Goal: Task Accomplishment & Management: Manage account settings

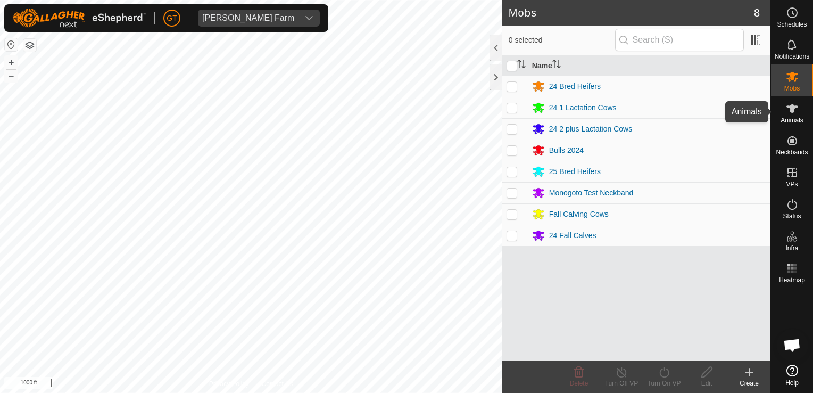
click at [794, 112] on icon at bounding box center [792, 108] width 13 height 13
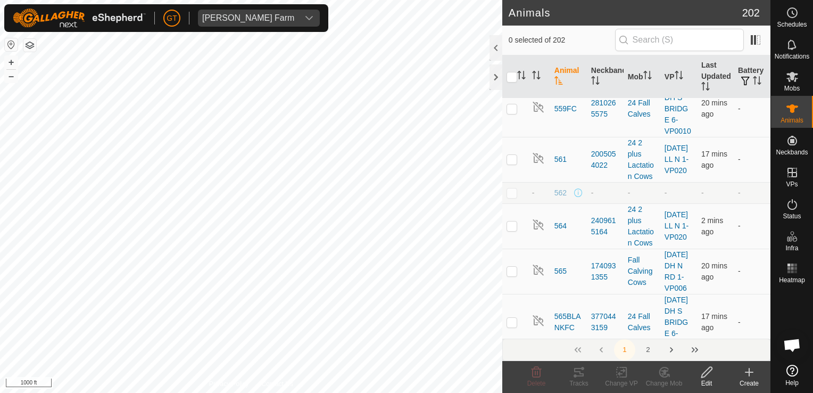
scroll to position [2554, 0]
checkbox input "true"
click at [707, 376] on icon at bounding box center [706, 371] width 13 height 13
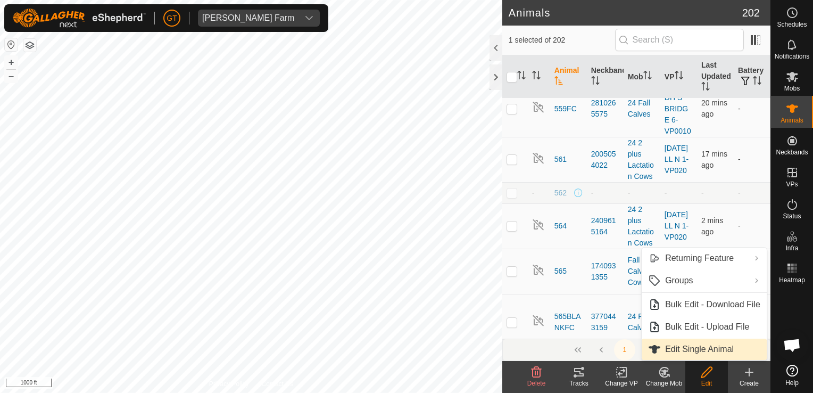
click at [695, 346] on link "Edit Single Animal" at bounding box center [704, 348] width 125 height 21
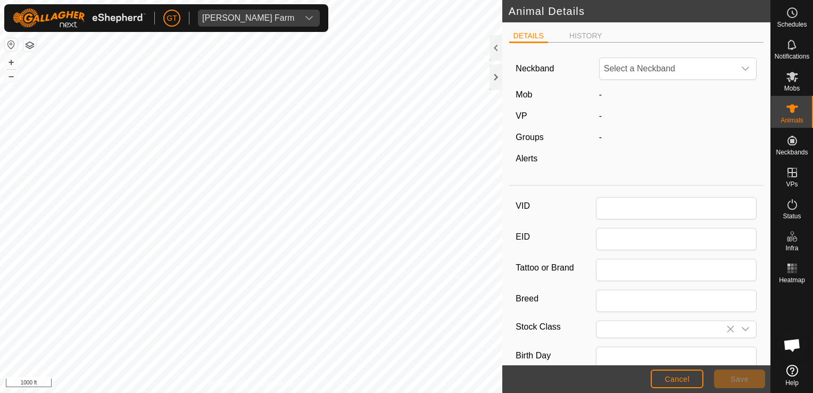
type input "547"
type input "Black Angus"
type input "[DEMOGRAPHIC_DATA]"
type input "04/2015"
type input "10 years 6 months"
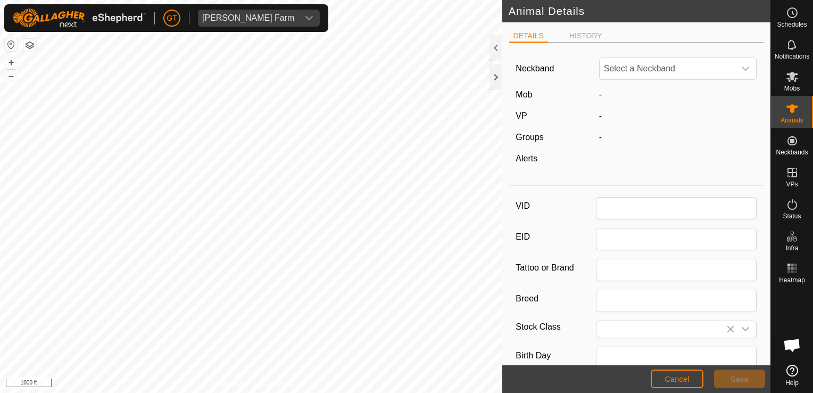
type input "1285"
type input "[DATE]"
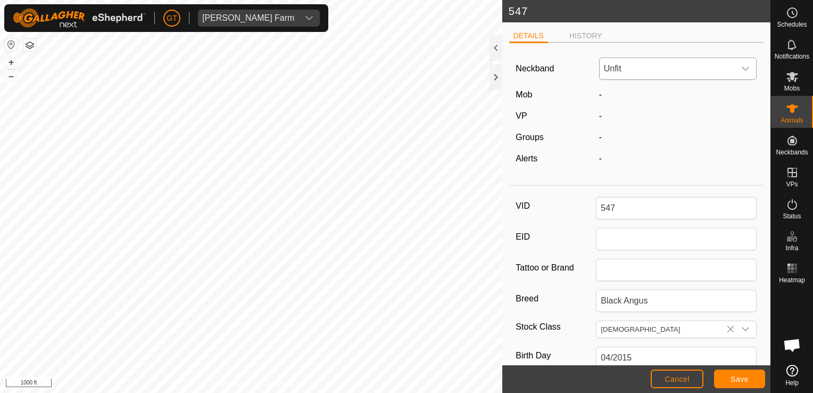
click at [744, 67] on div "dropdown trigger" at bounding box center [745, 68] width 21 height 21
type input "91072"
click at [636, 123] on li "3900691072" at bounding box center [676, 123] width 152 height 21
click at [619, 98] on div "-" at bounding box center [678, 94] width 167 height 13
click at [521, 96] on label "Mob" at bounding box center [524, 94] width 16 height 9
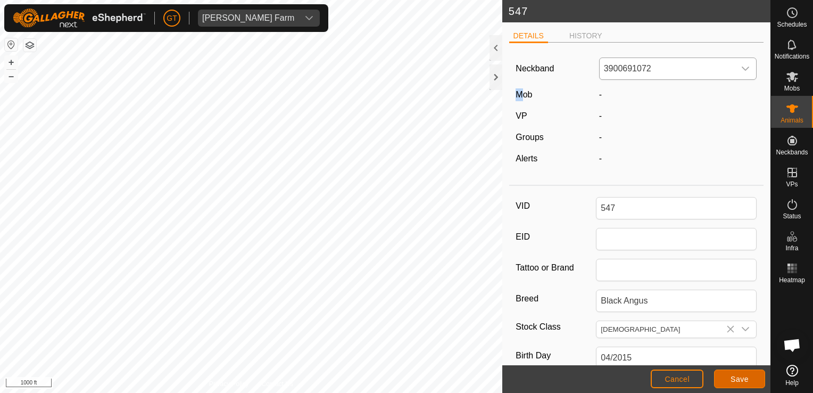
click at [741, 378] on span "Save" at bounding box center [739, 379] width 18 height 9
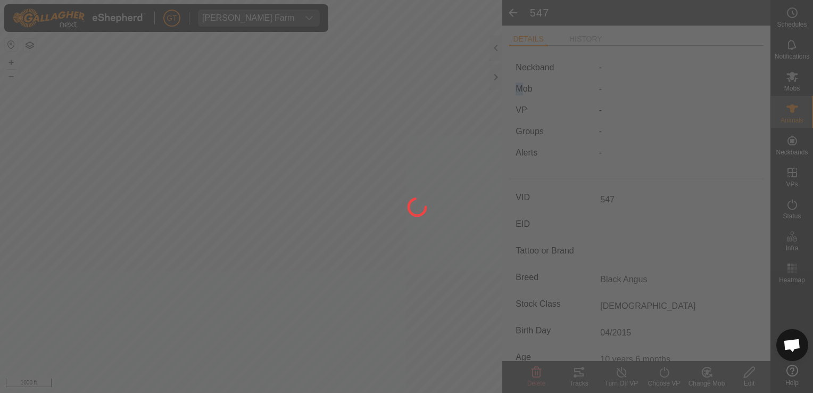
type input "-"
type input "1285 kg"
type input "-"
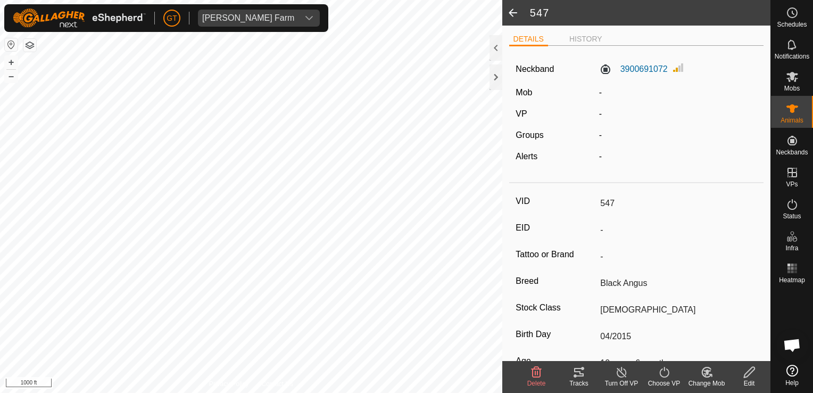
click at [550, 89] on div "Mob" at bounding box center [552, 92] width 83 height 13
click at [518, 89] on label "Mob" at bounding box center [524, 92] width 16 height 9
click at [599, 91] on span "-" at bounding box center [600, 92] width 3 height 9
click at [662, 369] on icon at bounding box center [664, 371] width 13 height 13
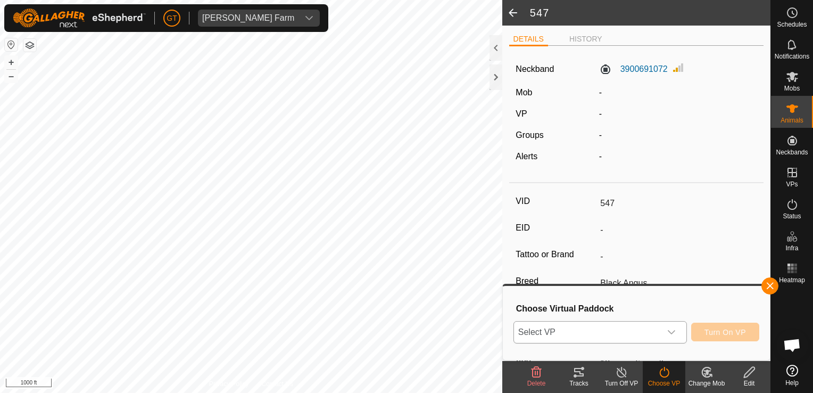
click at [676, 329] on icon "dropdown trigger" at bounding box center [671, 332] width 9 height 9
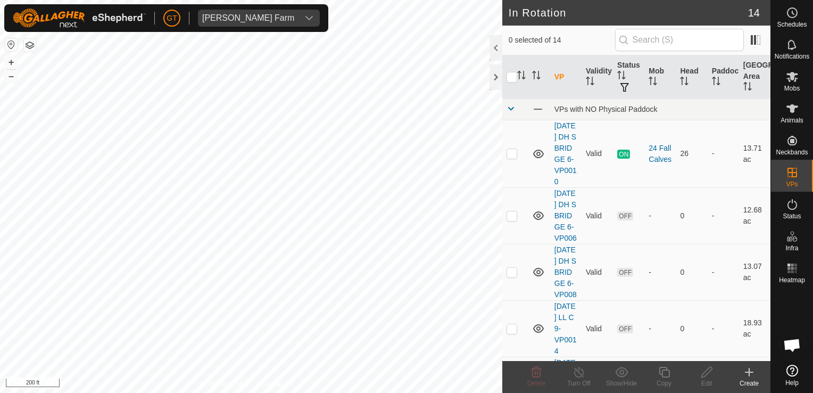
checkbox input "true"
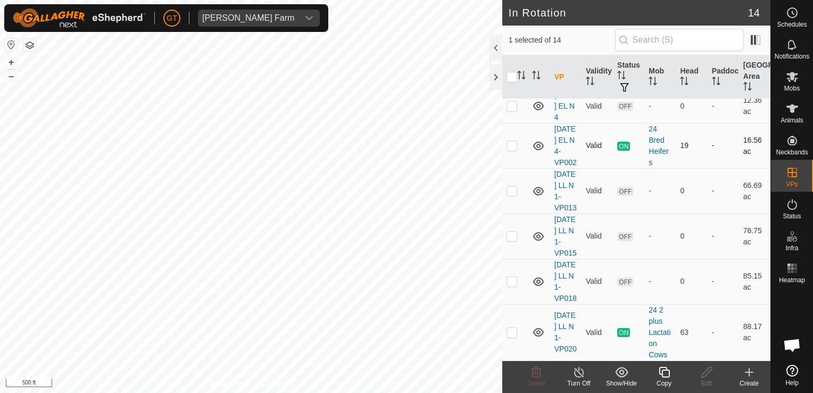
scroll to position [479, 0]
click at [788, 106] on icon at bounding box center [792, 108] width 12 height 9
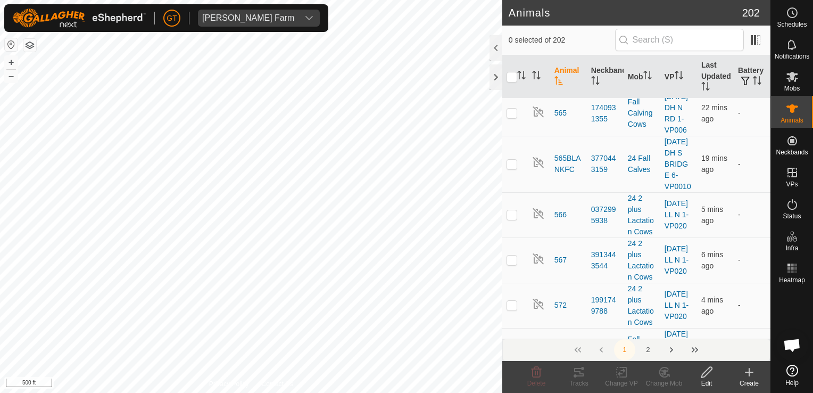
scroll to position [2554, 0]
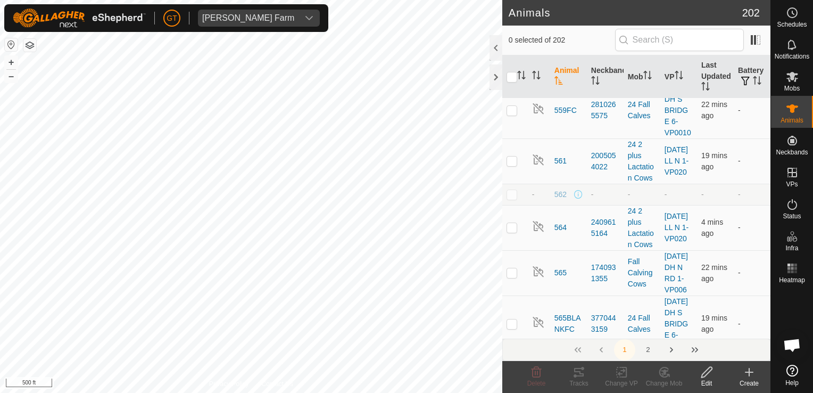
click at [663, 366] on icon at bounding box center [664, 371] width 13 height 13
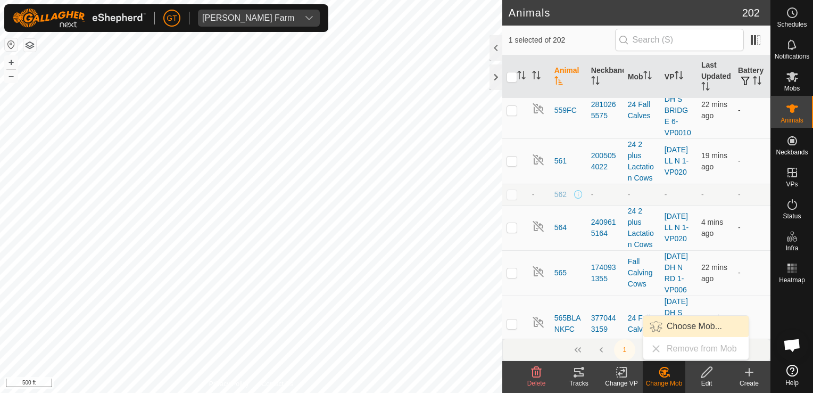
click at [683, 329] on link "Choose Mob..." at bounding box center [695, 325] width 105 height 21
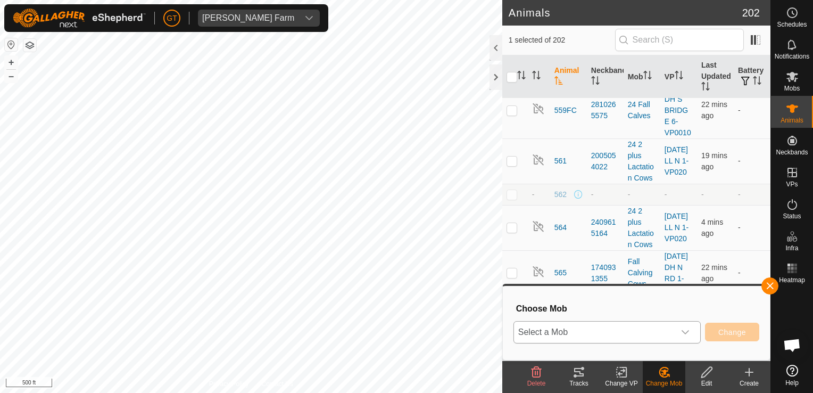
click at [686, 340] on div "dropdown trigger" at bounding box center [685, 331] width 21 height 21
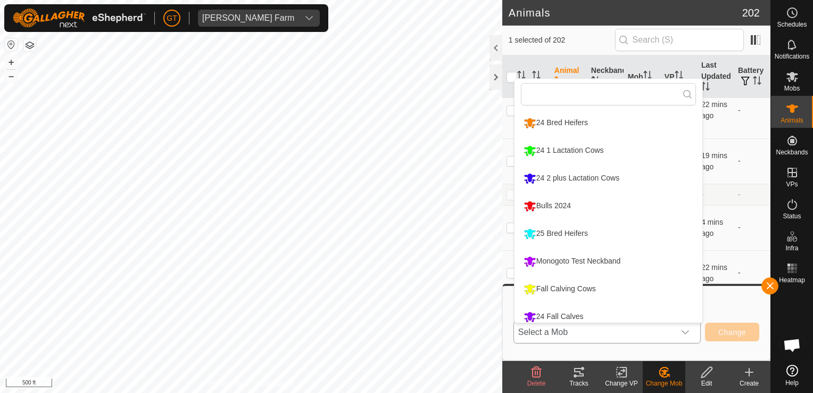
scroll to position [7, 0]
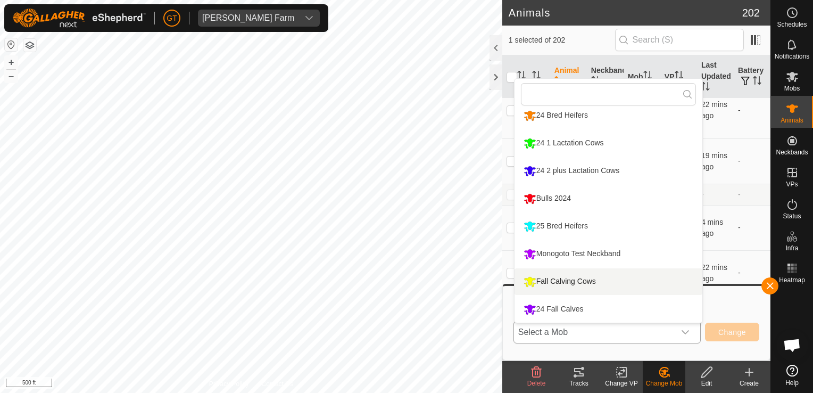
click at [526, 284] on li "Fall Calving Cows" at bounding box center [608, 281] width 188 height 27
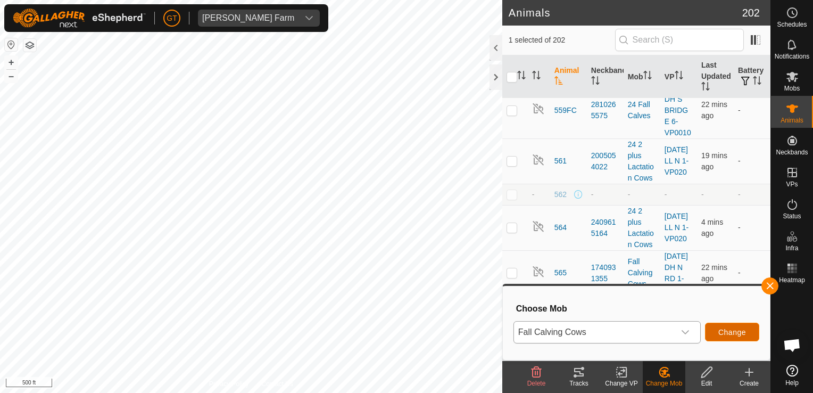
click at [734, 329] on span "Change" at bounding box center [732, 332] width 28 height 9
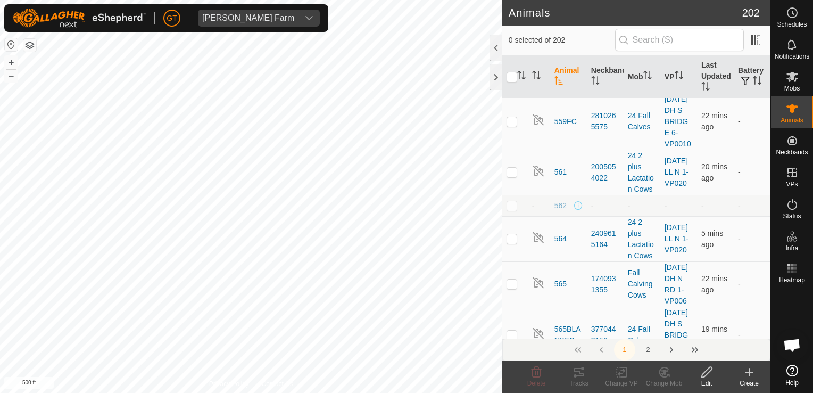
click at [710, 372] on icon at bounding box center [706, 371] width 13 height 13
checkbox input "true"
click at [624, 369] on icon at bounding box center [621, 372] width 7 height 7
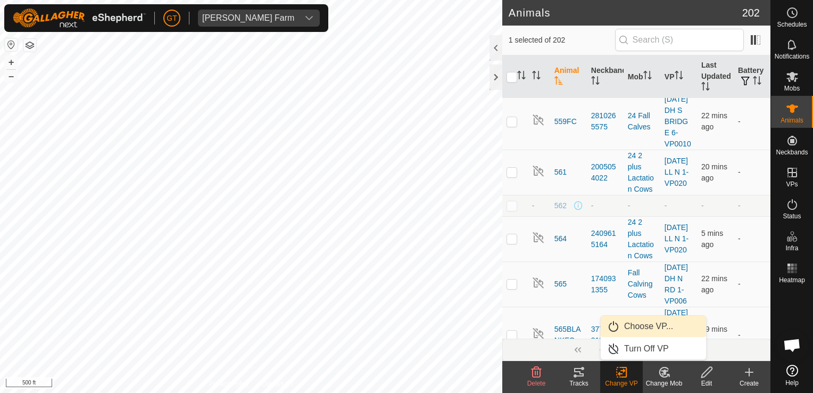
click at [635, 330] on link "Choose VP..." at bounding box center [653, 325] width 105 height 21
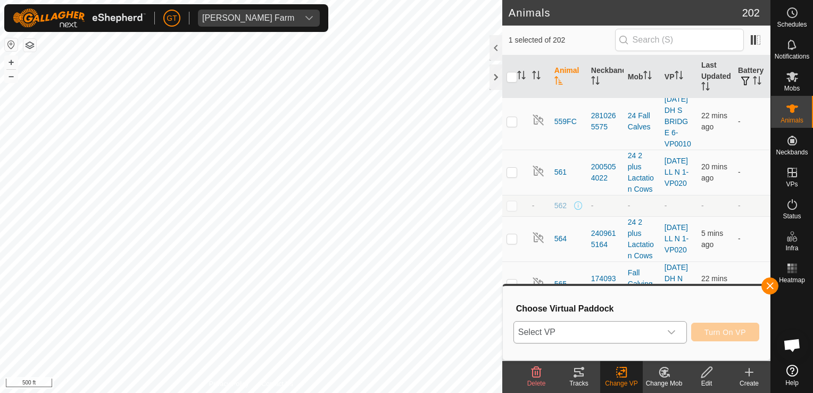
click at [675, 331] on icon "dropdown trigger" at bounding box center [671, 332] width 7 height 4
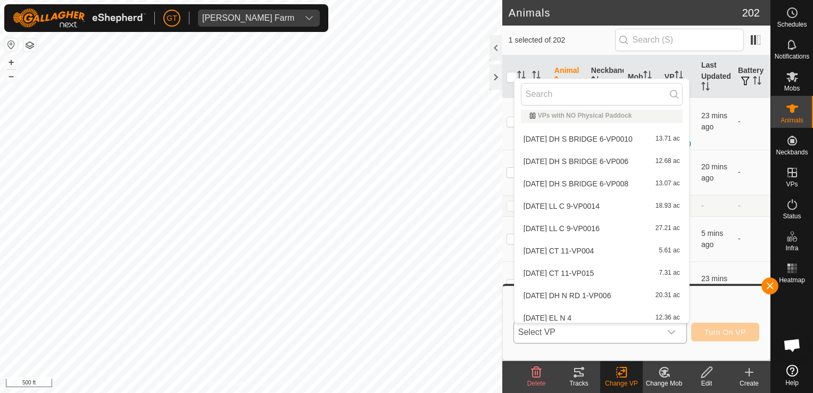
scroll to position [0, 0]
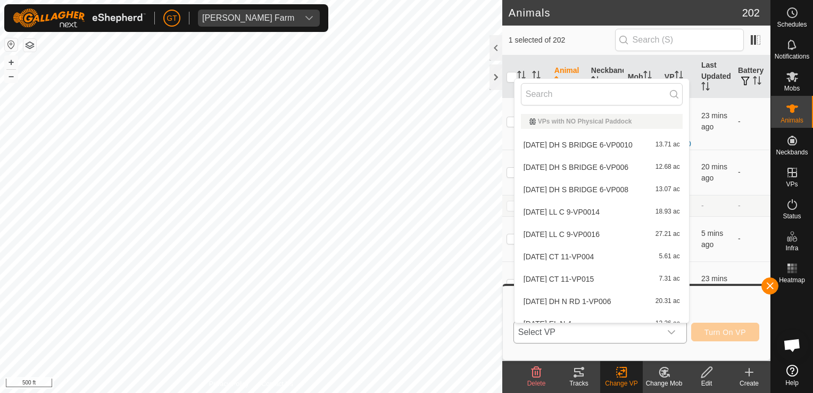
click at [584, 303] on li "[DATE] DH N RD 1-VP006 20.31 ac" at bounding box center [601, 300] width 174 height 21
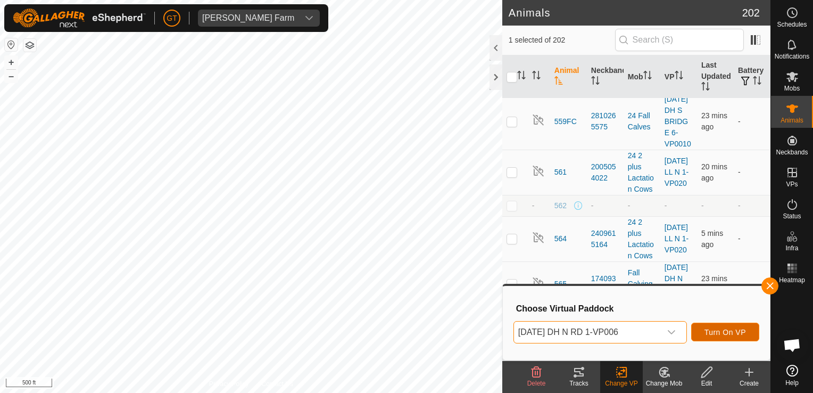
click at [719, 336] on span "Turn On VP" at bounding box center [724, 332] width 41 height 9
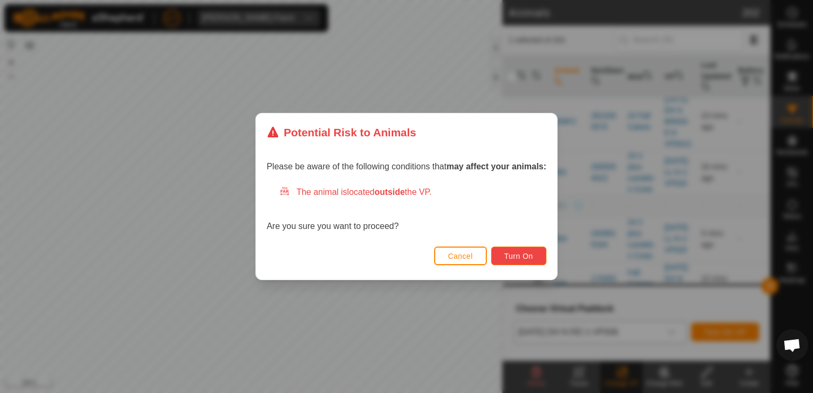
click at [526, 256] on span "Turn On" at bounding box center [518, 256] width 29 height 9
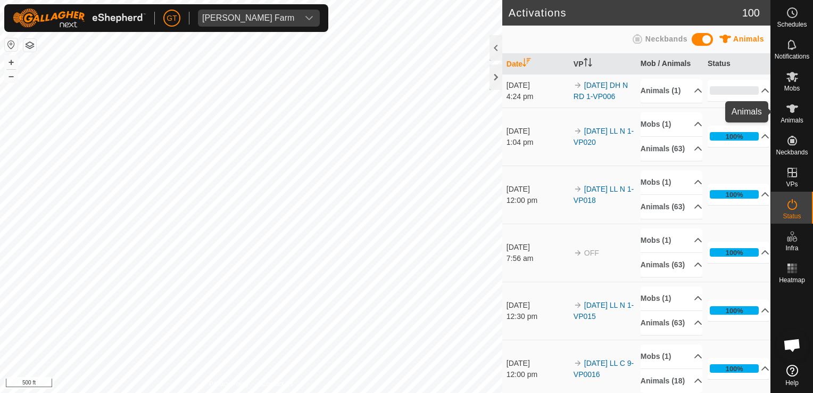
click at [795, 110] on icon at bounding box center [792, 108] width 13 height 13
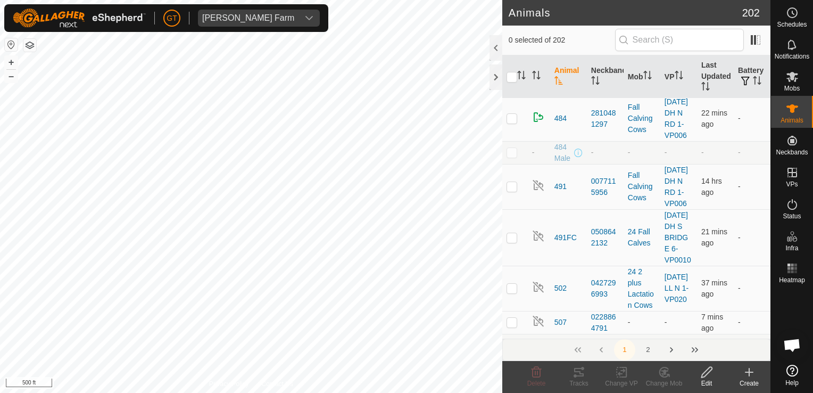
scroll to position [1011, 0]
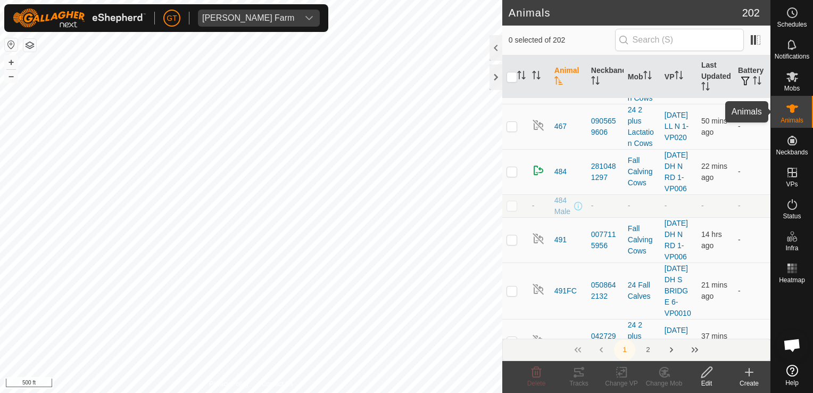
click at [786, 110] on icon at bounding box center [792, 108] width 13 height 13
click at [752, 372] on icon at bounding box center [748, 372] width 7 height 0
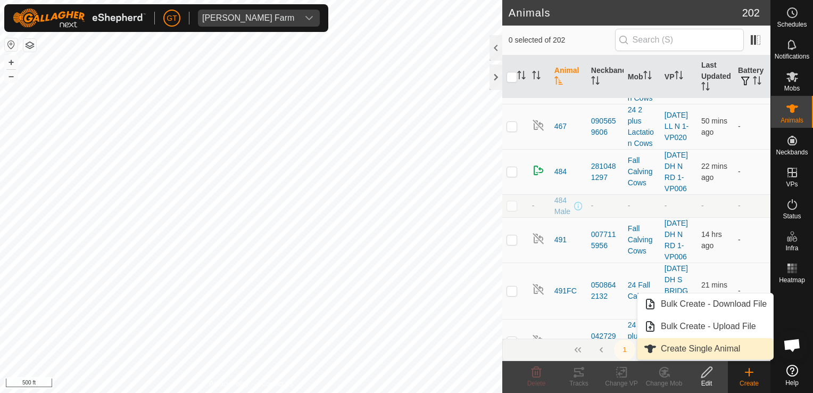
click at [686, 352] on link "Create Single Animal" at bounding box center [705, 348] width 136 height 21
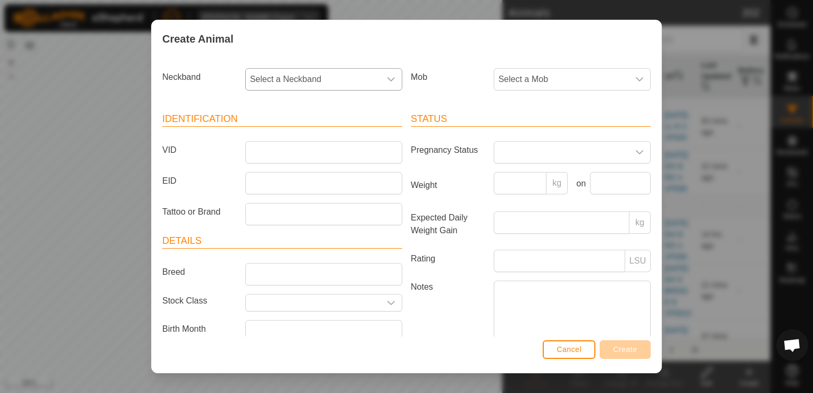
click at [390, 77] on icon "dropdown trigger" at bounding box center [391, 79] width 9 height 9
type input "5285"
click at [336, 132] on li "1002595285" at bounding box center [322, 133] width 153 height 21
click at [636, 78] on icon "dropdown trigger" at bounding box center [639, 79] width 7 height 4
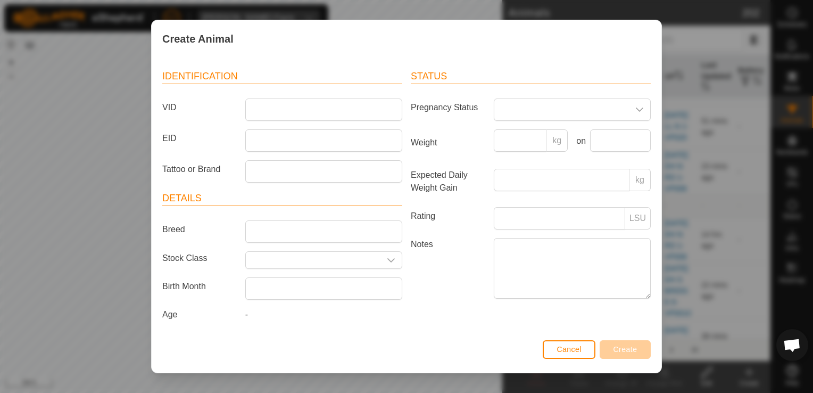
scroll to position [0, 0]
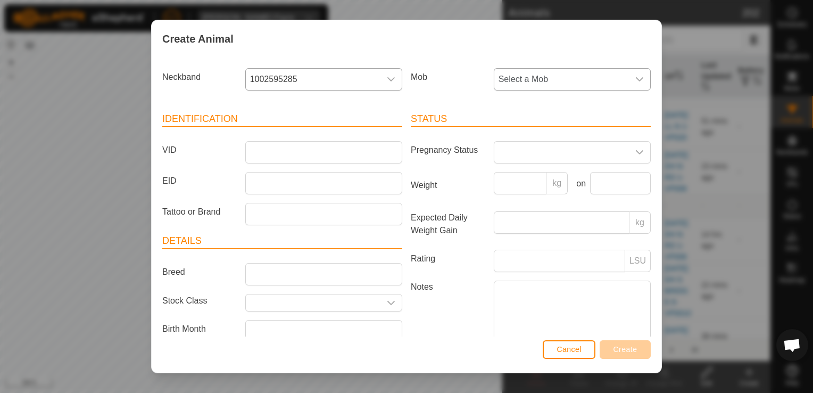
click at [635, 76] on icon "dropdown trigger" at bounding box center [639, 79] width 9 height 9
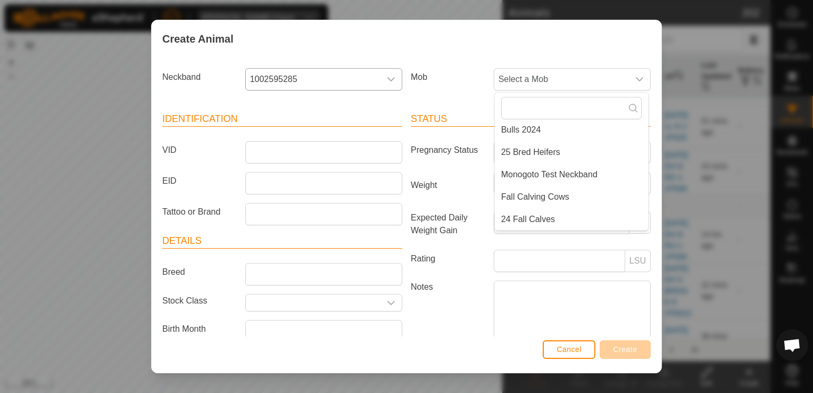
scroll to position [89, 0]
click at [551, 200] on li "Fall Calving Cows" at bounding box center [571, 200] width 153 height 21
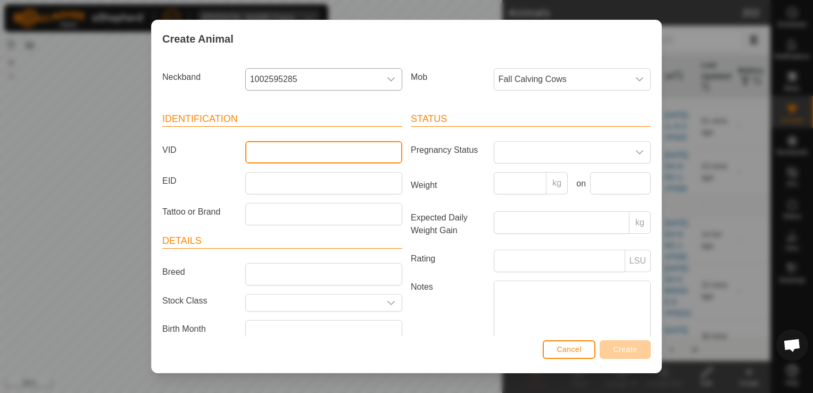
click at [336, 152] on input "VID" at bounding box center [323, 152] width 157 height 22
type input "420"
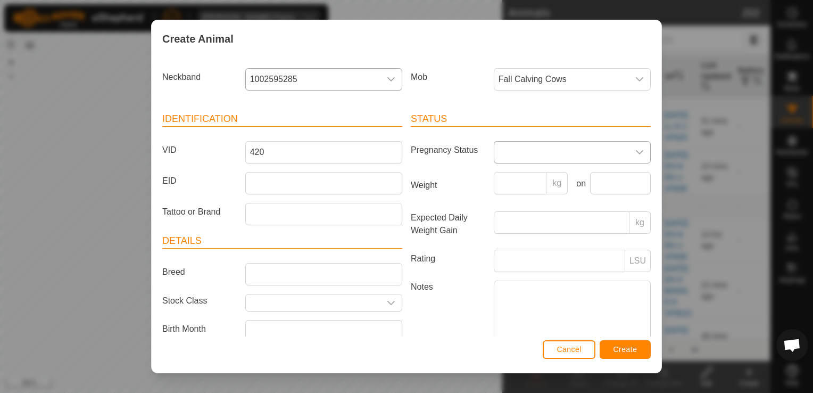
click at [635, 150] on icon "dropdown trigger" at bounding box center [639, 152] width 9 height 9
click at [516, 176] on li "Empty" at bounding box center [571, 175] width 153 height 21
click at [525, 184] on input "Weight" at bounding box center [520, 183] width 53 height 22
type input "1535"
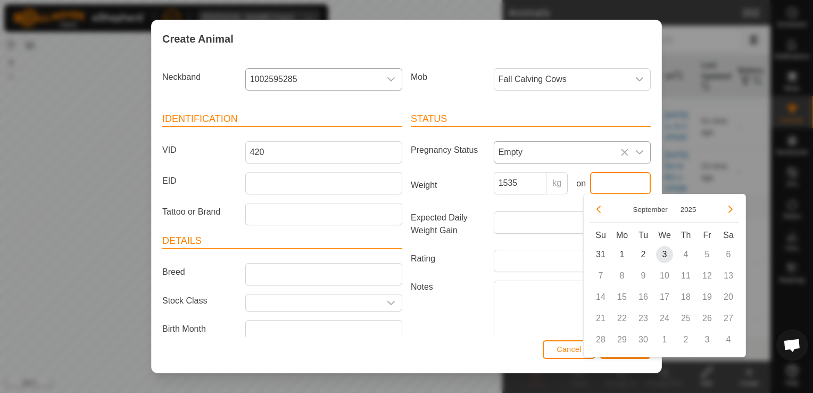
click at [616, 186] on input "text" at bounding box center [620, 183] width 61 height 22
click at [666, 257] on span "3" at bounding box center [664, 254] width 17 height 17
type input "[DATE]"
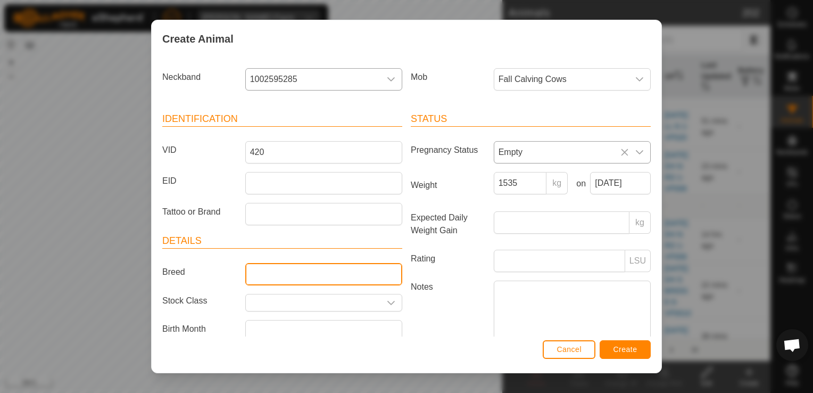
click at [298, 271] on input "Breed" at bounding box center [323, 274] width 157 height 22
type input "Black Angus"
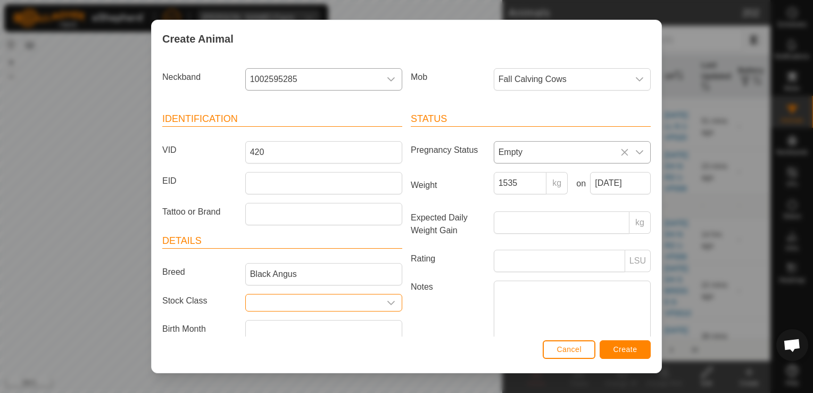
click at [345, 302] on input "text" at bounding box center [313, 302] width 135 height 16
click at [389, 301] on icon "dropdown trigger" at bounding box center [390, 303] width 7 height 4
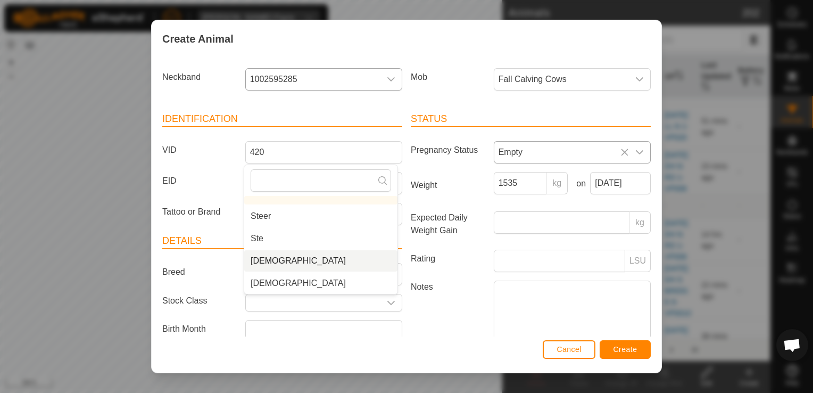
click at [299, 266] on li "[DEMOGRAPHIC_DATA]" at bounding box center [320, 260] width 153 height 21
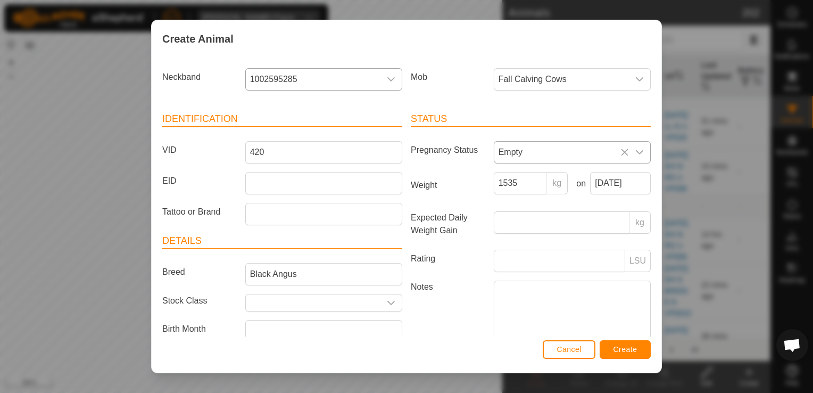
type input "[DEMOGRAPHIC_DATA]"
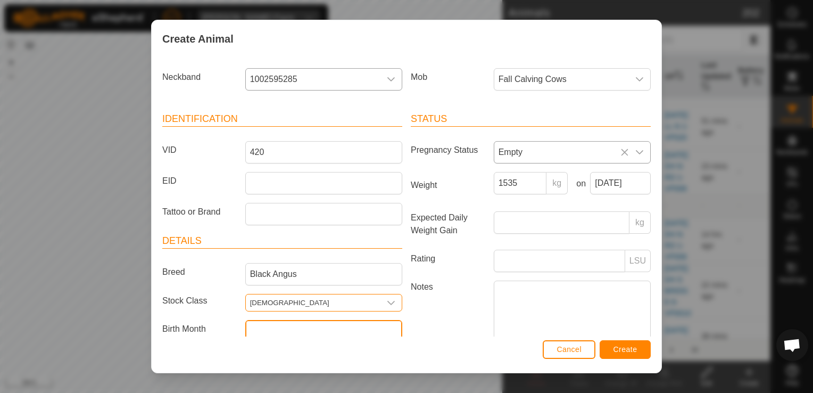
drag, startPoint x: 304, startPoint y: 331, endPoint x: 310, endPoint y: 331, distance: 5.9
click at [307, 331] on input "text" at bounding box center [323, 331] width 157 height 22
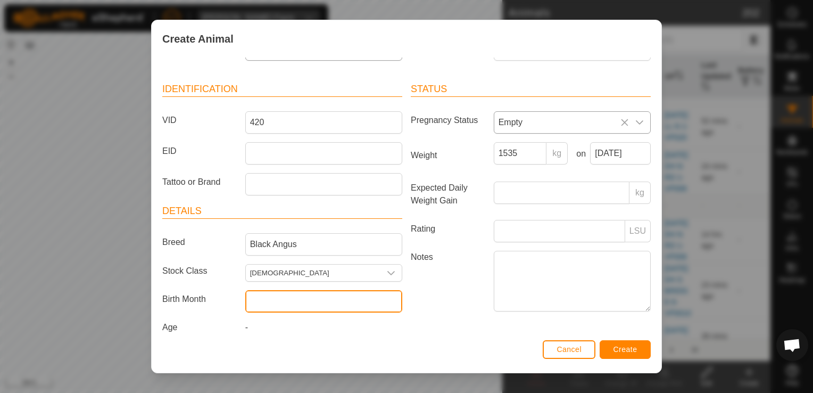
scroll to position [43, 0]
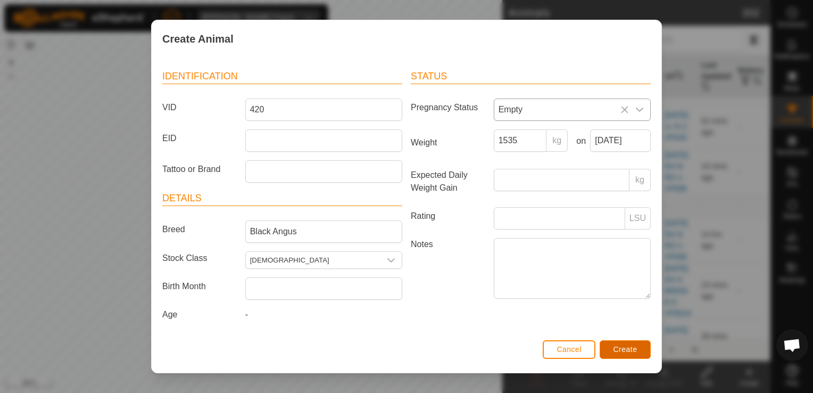
click at [633, 352] on span "Create" at bounding box center [625, 349] width 24 height 9
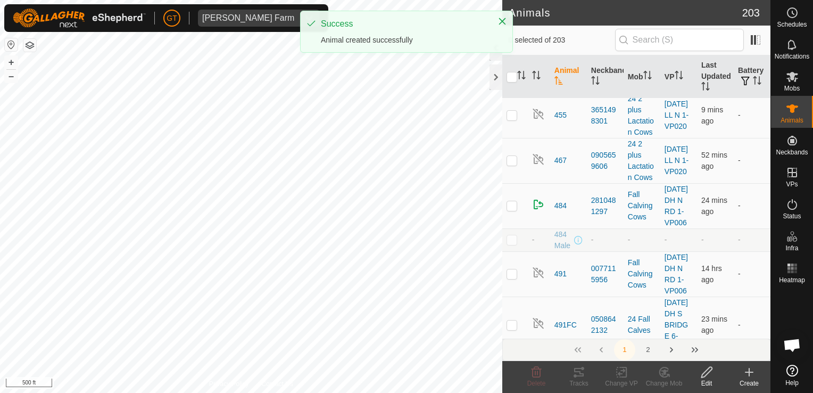
checkbox input "true"
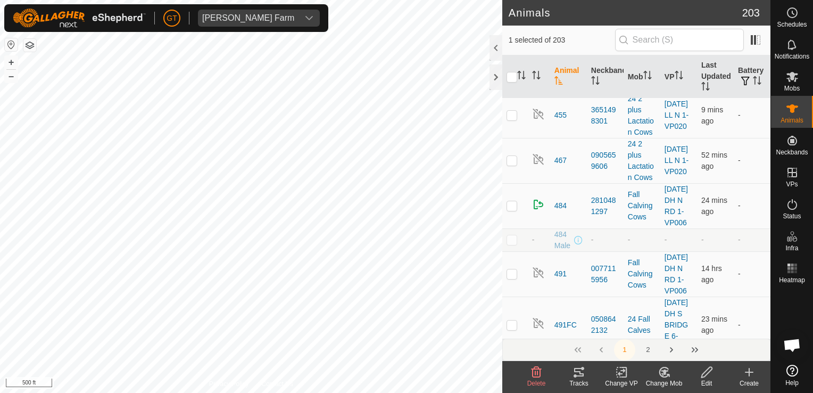
click at [622, 369] on icon at bounding box center [621, 371] width 13 height 13
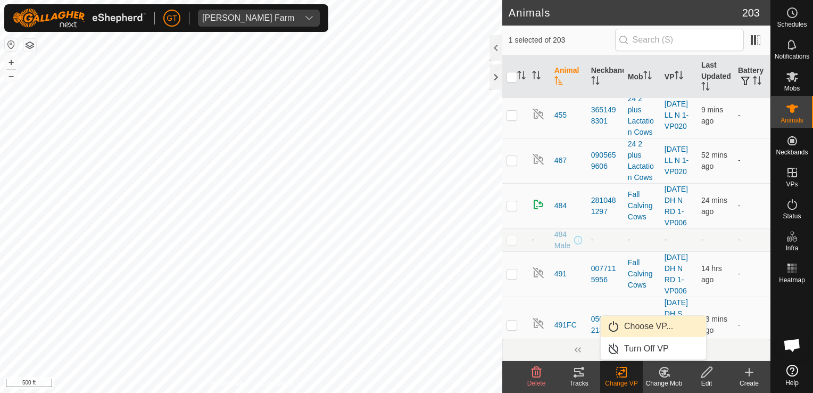
click at [635, 326] on link "Choose VP..." at bounding box center [653, 325] width 105 height 21
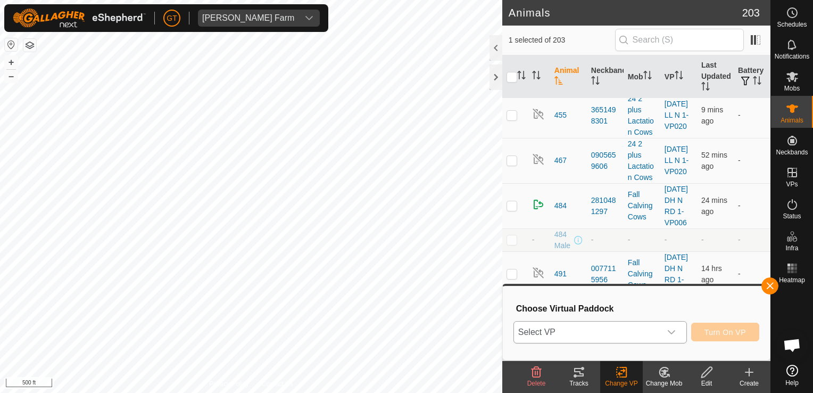
click at [673, 331] on icon "dropdown trigger" at bounding box center [671, 332] width 9 height 9
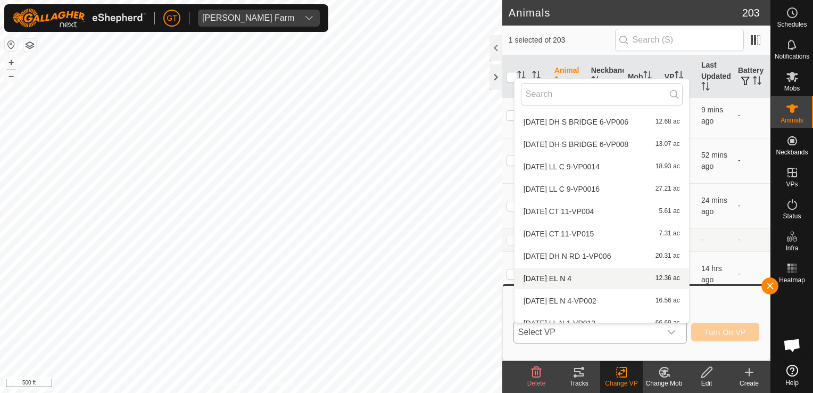
scroll to position [123, 0]
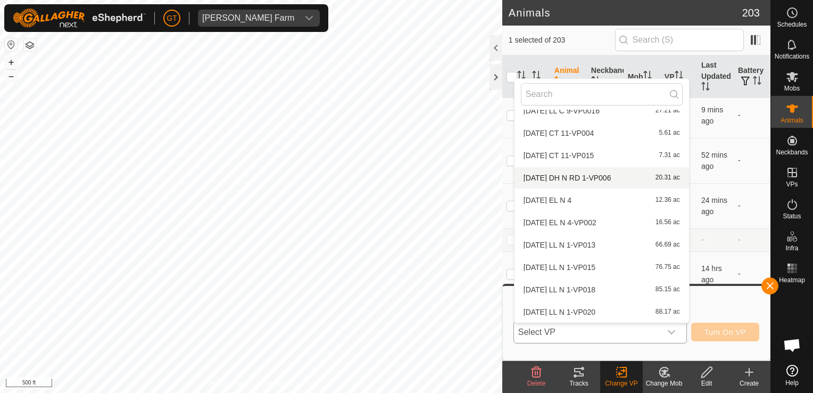
click at [597, 177] on li "[DATE] DH N RD 1-VP006 20.31 ac" at bounding box center [601, 177] width 174 height 21
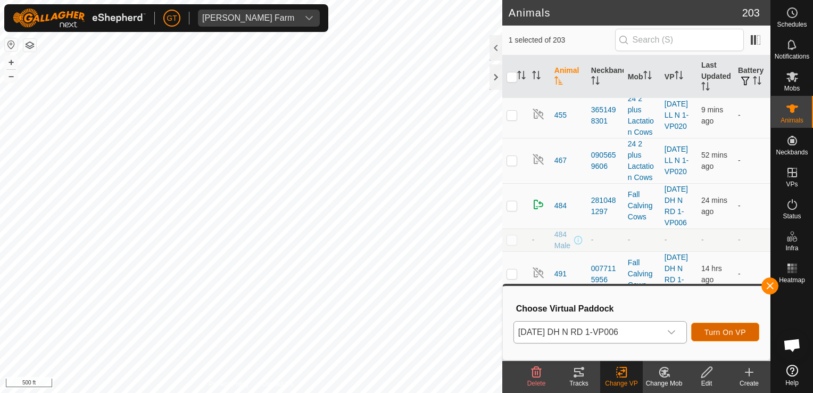
click at [719, 331] on span "Turn On VP" at bounding box center [724, 332] width 41 height 9
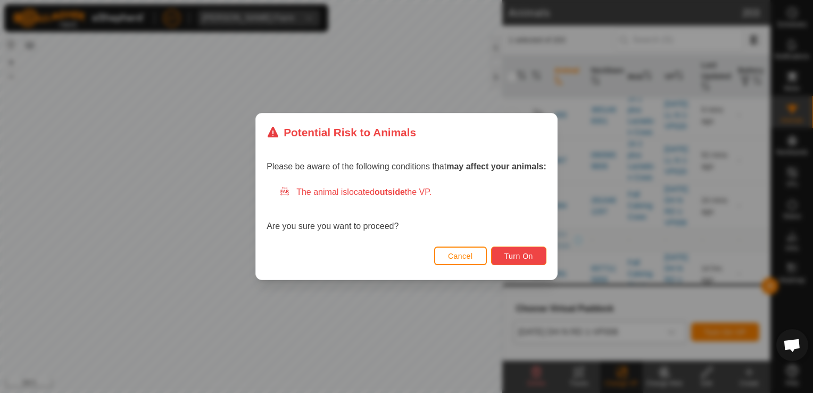
click at [522, 254] on span "Turn On" at bounding box center [518, 256] width 29 height 9
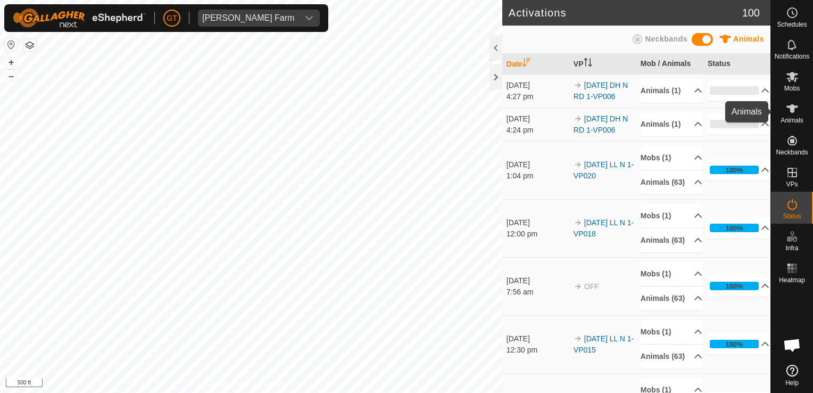
click at [799, 111] on es-animals-svg-icon at bounding box center [792, 108] width 19 height 17
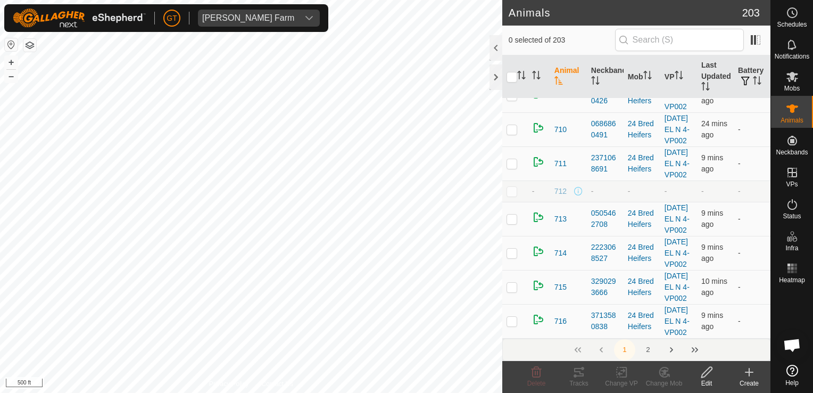
scroll to position [8033, 0]
checkbox input "true"
click at [662, 369] on icon at bounding box center [664, 371] width 13 height 13
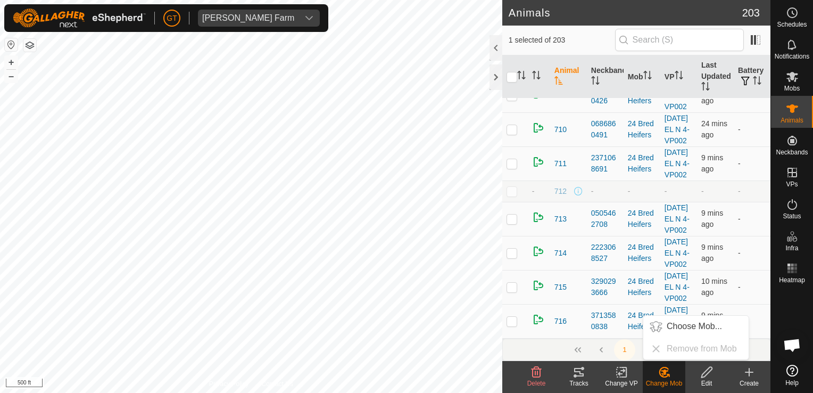
click at [707, 371] on icon at bounding box center [706, 371] width 13 height 13
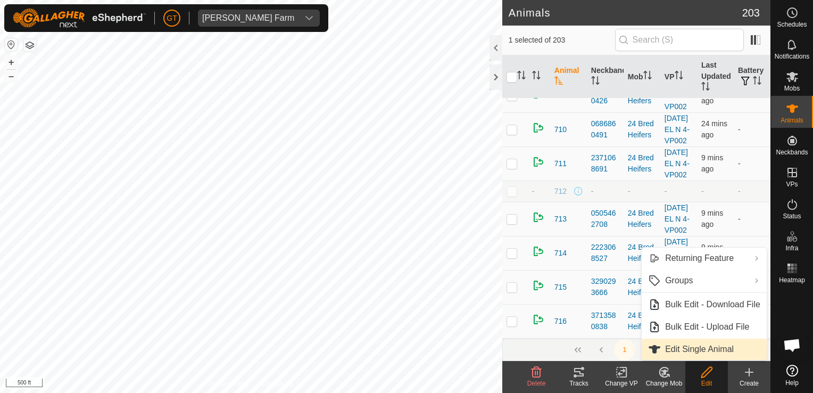
click at [692, 346] on link "Edit Single Animal" at bounding box center [704, 348] width 125 height 21
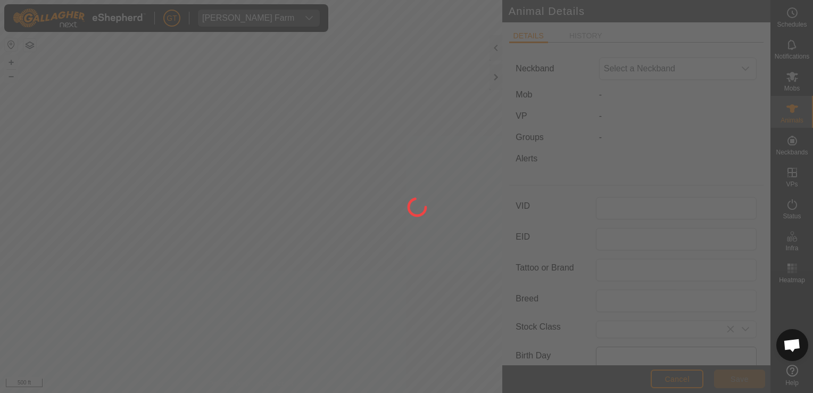
type input "671"
type input "Black Angus"
type input "[DEMOGRAPHIC_DATA]"
type input "04/2017"
type input "8 years 6 months"
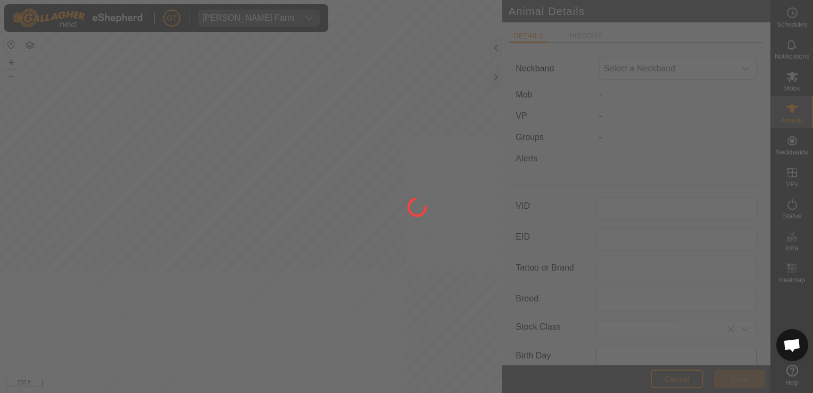
type input "1865"
type input "[DATE]"
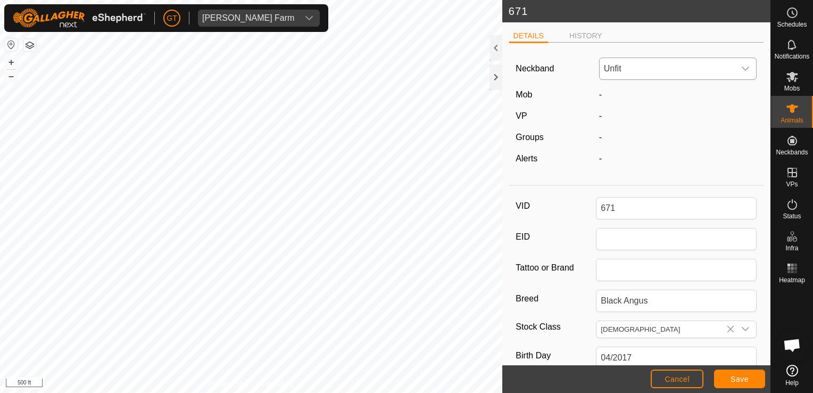
click at [741, 69] on icon "dropdown trigger" at bounding box center [745, 68] width 9 height 9
type input "63567"
click at [713, 128] on li "3024763567" at bounding box center [676, 123] width 152 height 21
click at [734, 378] on span "Save" at bounding box center [739, 379] width 18 height 9
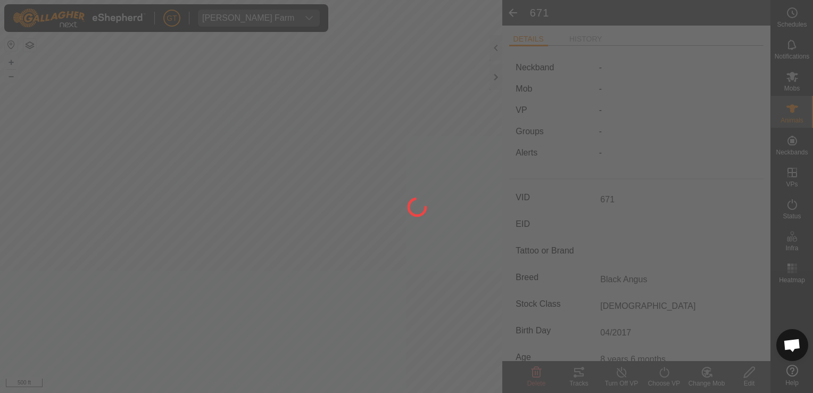
type input "-"
type input "1865 kg"
type input "-"
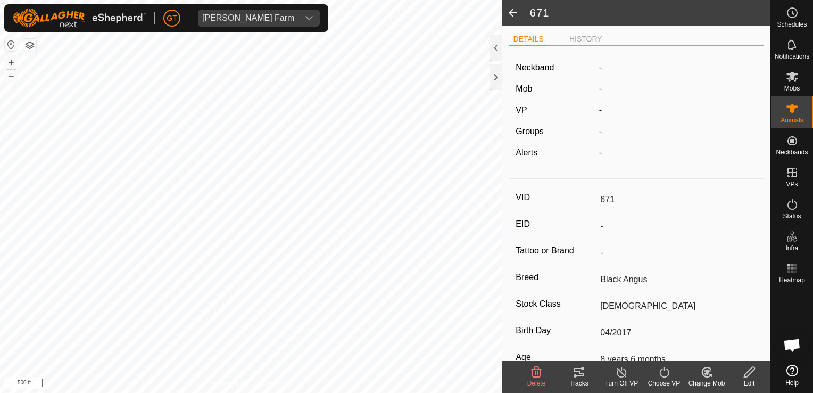
click at [664, 371] on icon at bounding box center [664, 371] width 13 height 13
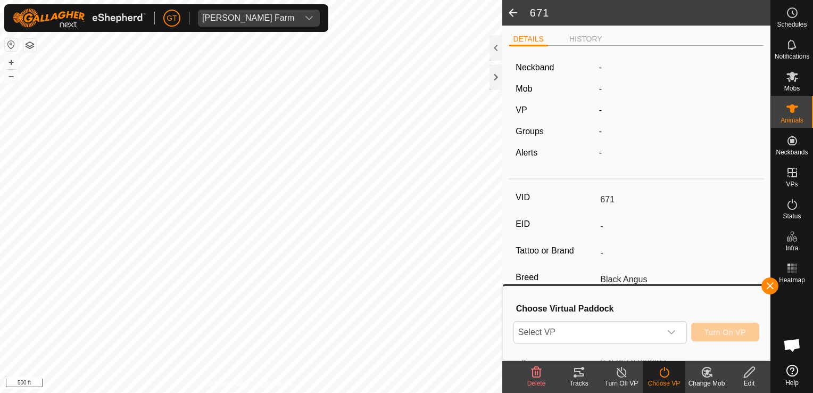
click at [516, 10] on span at bounding box center [512, 13] width 21 height 26
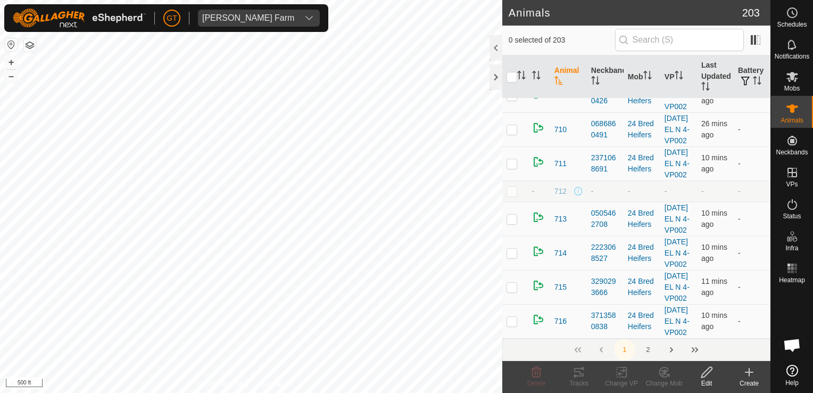
scroll to position [7991, 0]
click at [662, 370] on icon at bounding box center [664, 371] width 13 height 13
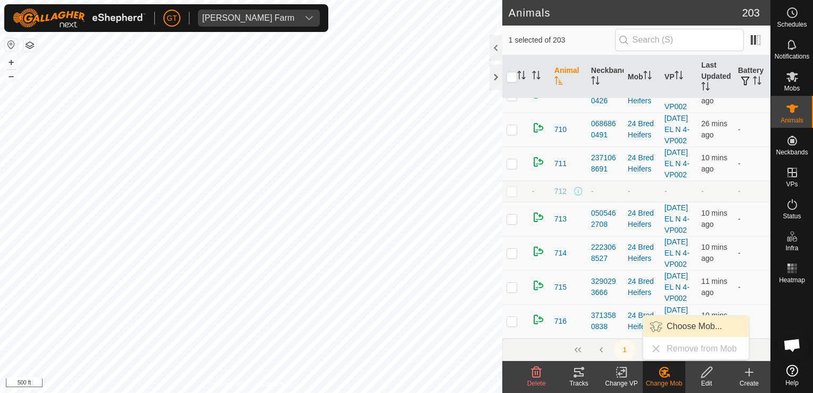
click at [685, 329] on link "Choose Mob..." at bounding box center [695, 325] width 105 height 21
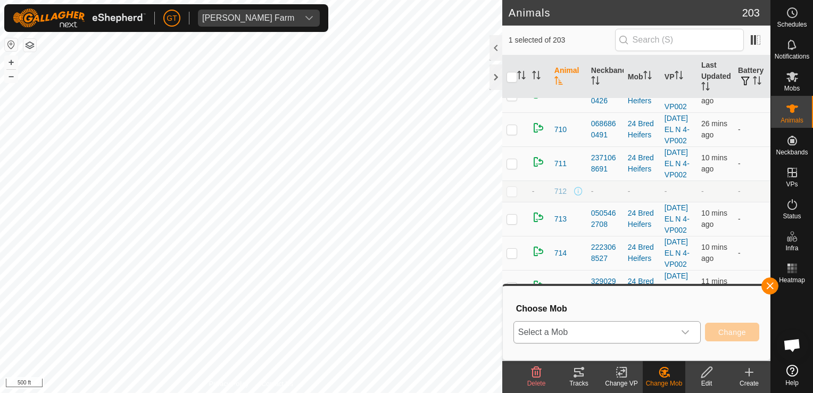
click at [687, 331] on icon "dropdown trigger" at bounding box center [685, 332] width 9 height 9
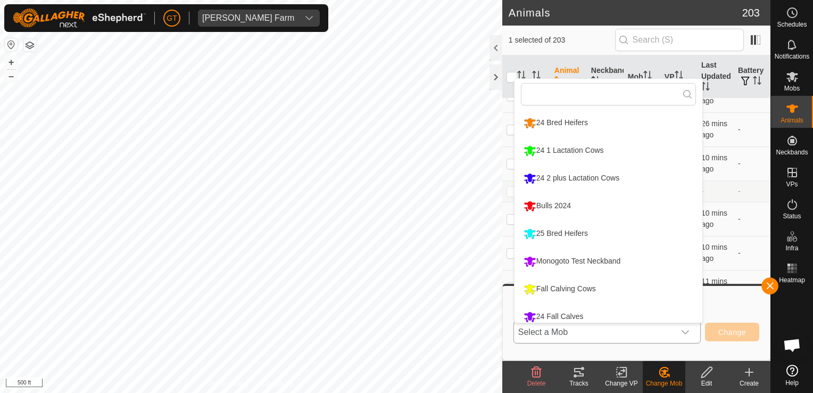
scroll to position [7, 0]
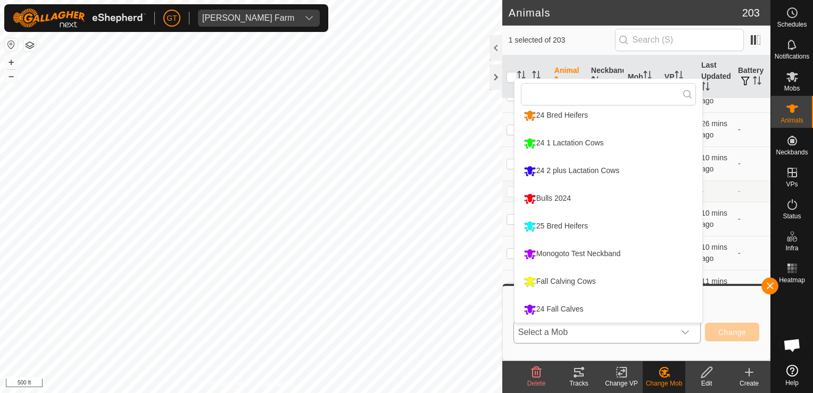
click at [590, 283] on li "Fall Calving Cows" at bounding box center [608, 281] width 188 height 27
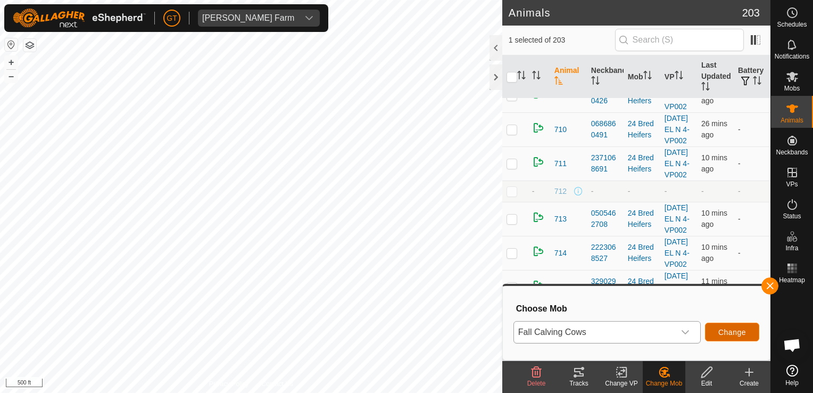
click at [732, 328] on span "Change" at bounding box center [732, 332] width 28 height 9
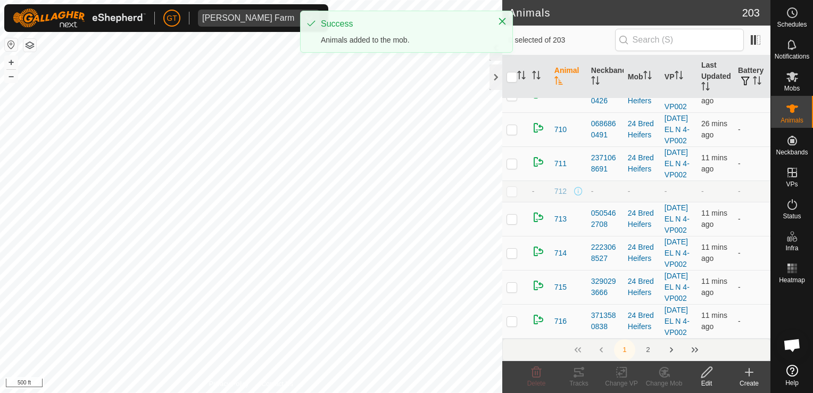
checkbox input "true"
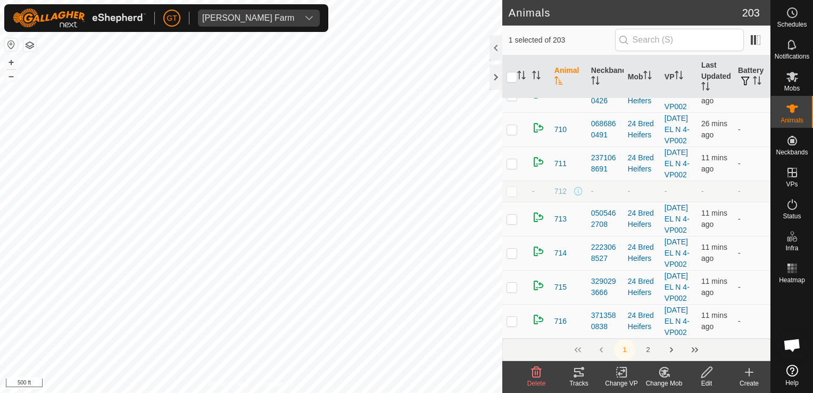
click at [619, 371] on icon at bounding box center [621, 371] width 13 height 13
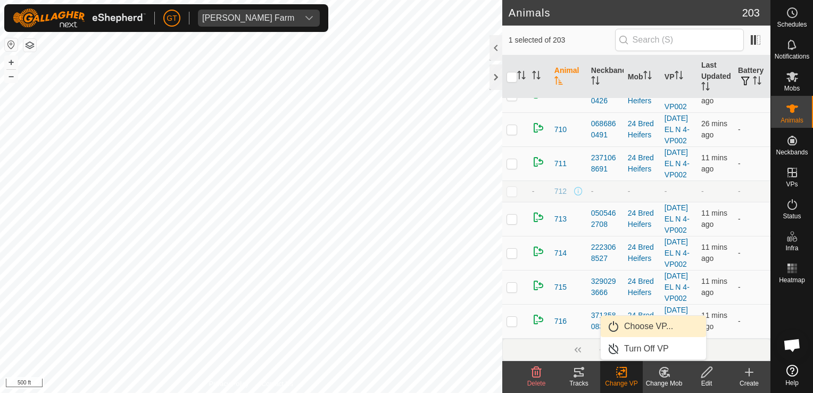
click at [663, 330] on link "Choose VP..." at bounding box center [653, 325] width 105 height 21
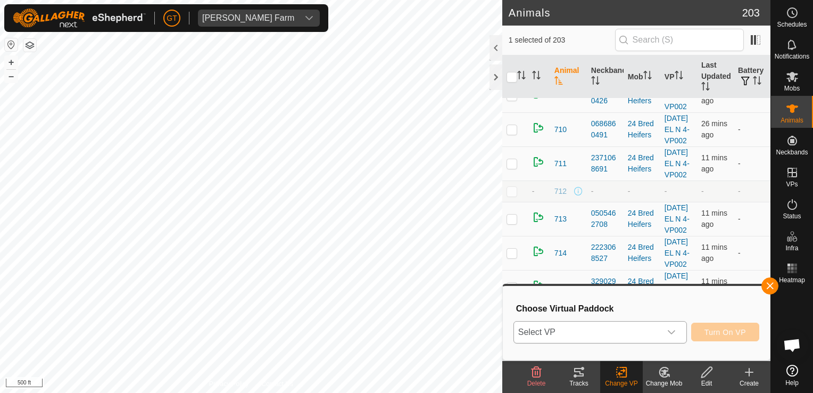
click at [675, 330] on icon "dropdown trigger" at bounding box center [671, 332] width 9 height 9
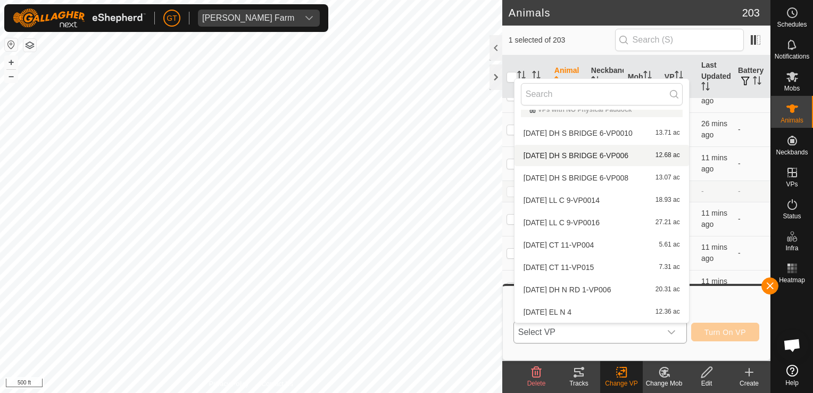
scroll to position [65, 0]
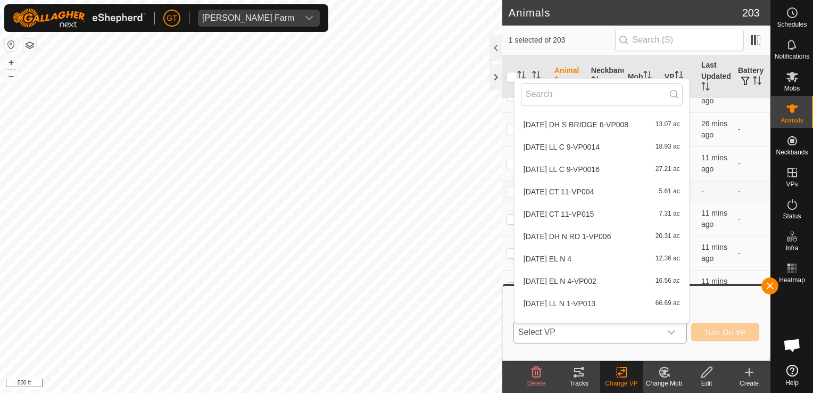
click at [596, 233] on li "[DATE] DH N RD 1-VP006 20.31 ac" at bounding box center [601, 236] width 174 height 21
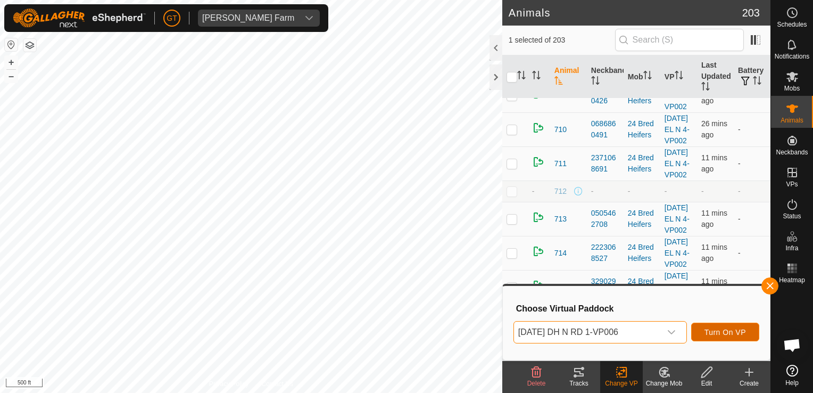
click at [716, 335] on span "Turn On VP" at bounding box center [724, 332] width 41 height 9
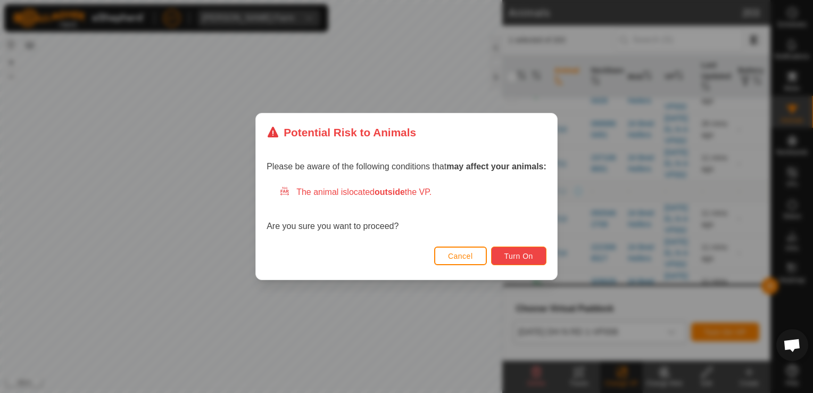
click at [527, 262] on button "Turn On" at bounding box center [518, 255] width 55 height 19
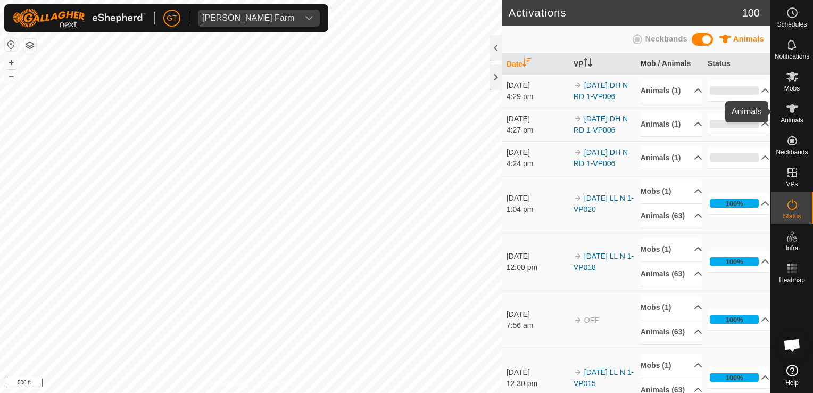
scroll to position [53, 0]
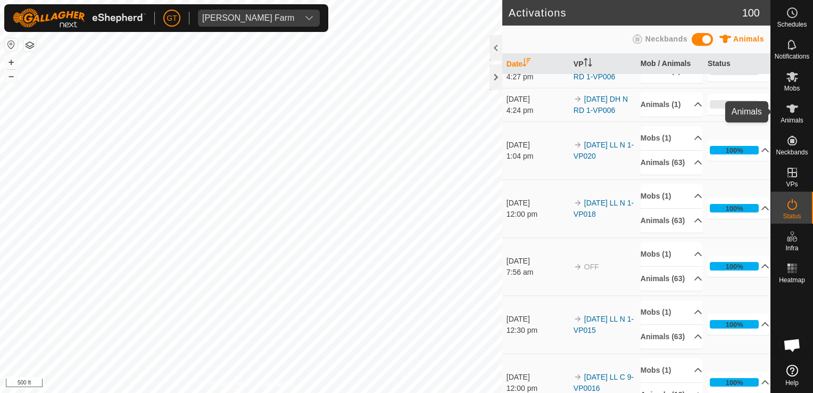
drag, startPoint x: 794, startPoint y: 107, endPoint x: 785, endPoint y: 113, distance: 10.5
click at [794, 110] on icon at bounding box center [792, 108] width 12 height 9
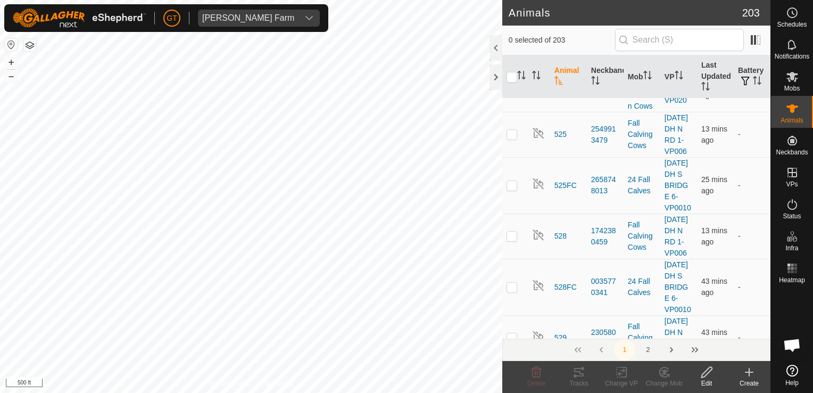
scroll to position [1649, 0]
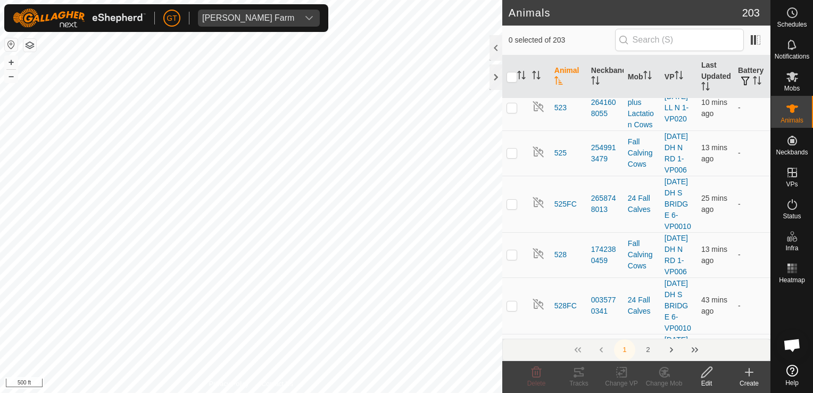
click at [665, 370] on icon at bounding box center [664, 371] width 7 height 5
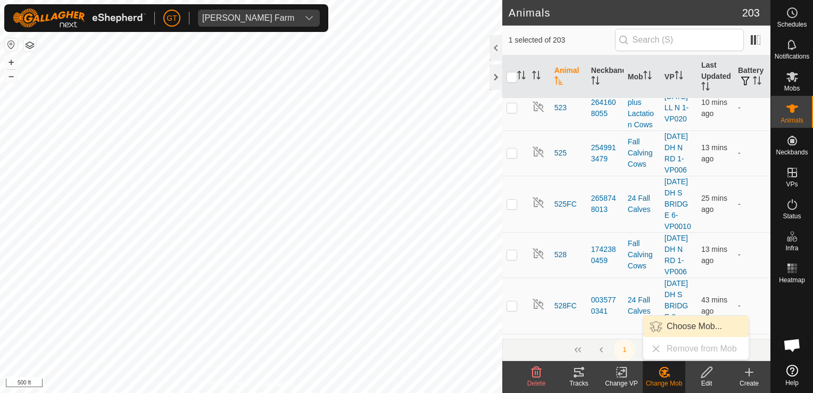
click at [692, 322] on link "Choose Mob..." at bounding box center [695, 325] width 105 height 21
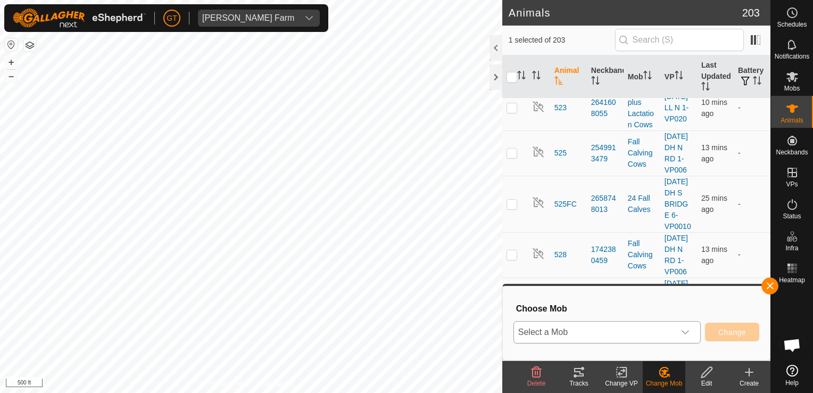
click at [686, 329] on icon "dropdown trigger" at bounding box center [685, 332] width 9 height 9
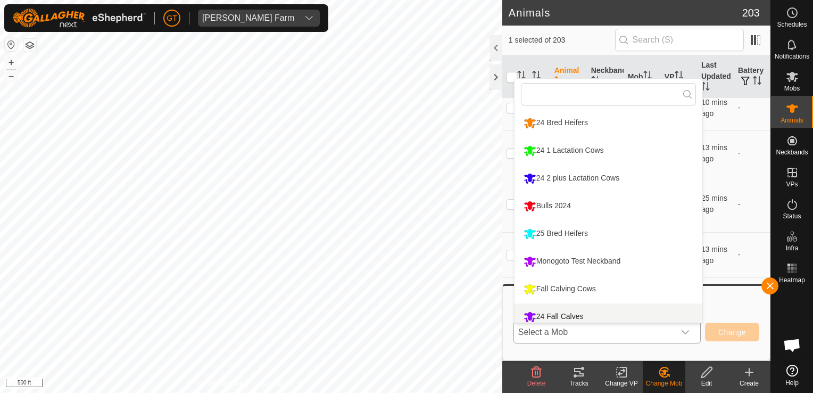
scroll to position [7, 0]
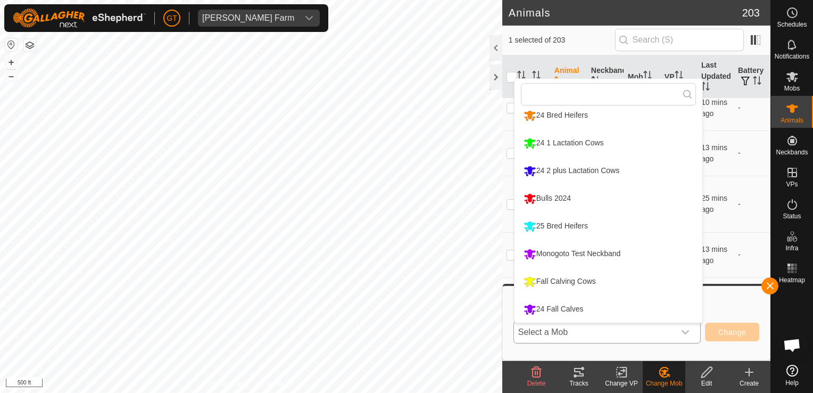
click at [606, 284] on li "Fall Calving Cows" at bounding box center [608, 281] width 188 height 27
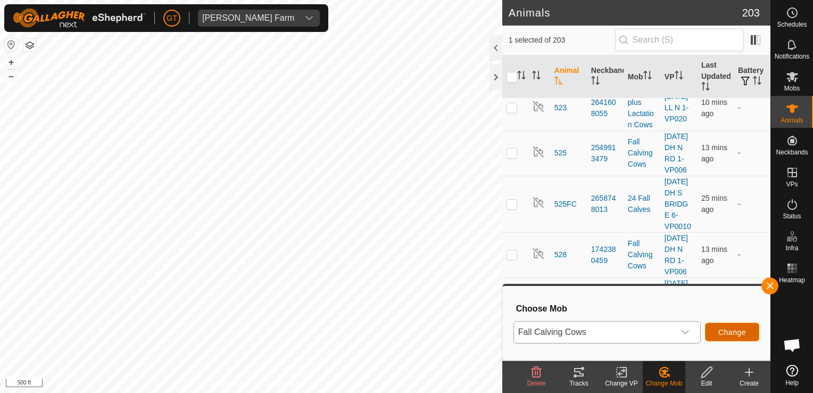
click at [721, 334] on span "Change" at bounding box center [732, 332] width 28 height 9
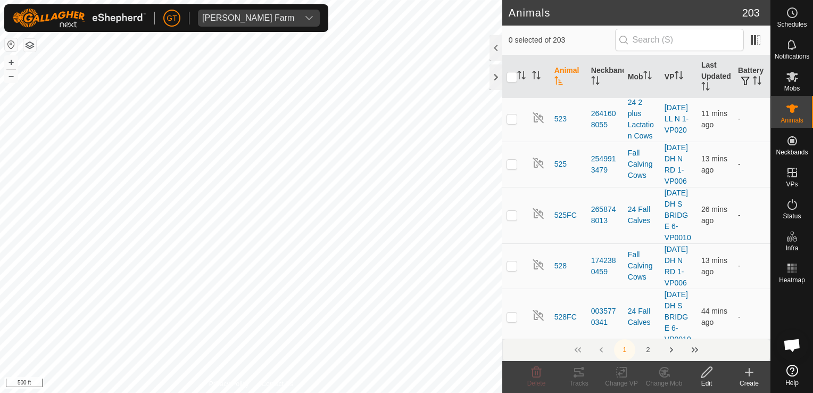
checkbox input "true"
click at [615, 371] on icon at bounding box center [621, 371] width 13 height 13
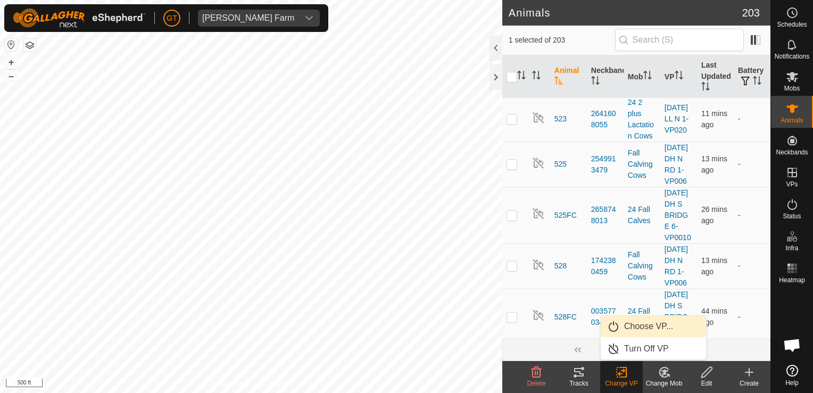
click at [653, 328] on link "Choose VP..." at bounding box center [653, 325] width 105 height 21
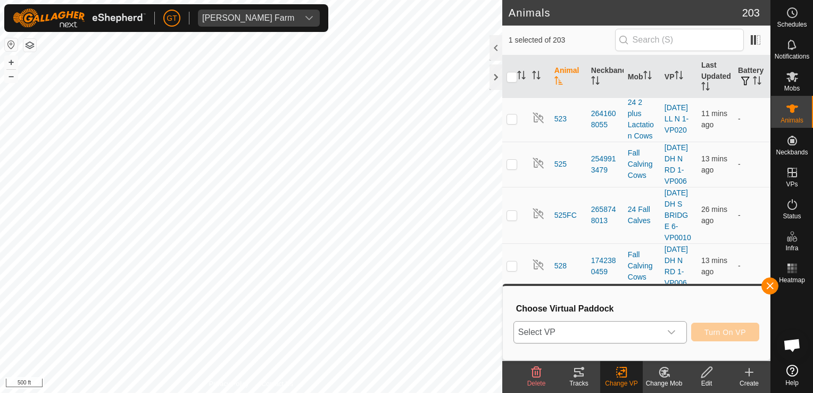
click at [674, 334] on icon "dropdown trigger" at bounding box center [671, 332] width 9 height 9
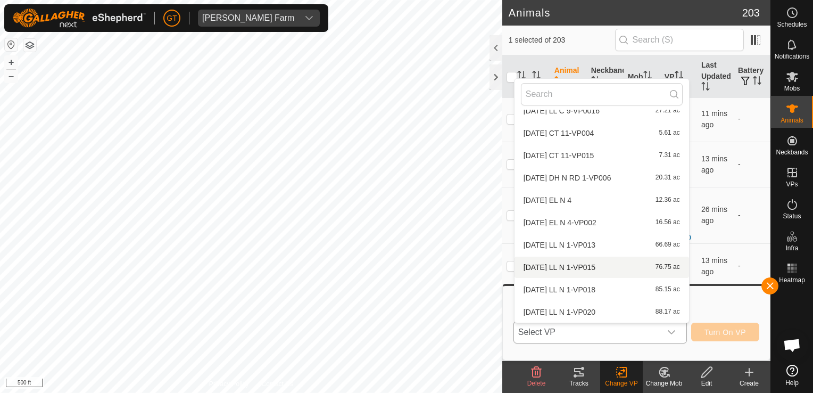
scroll to position [70, 0]
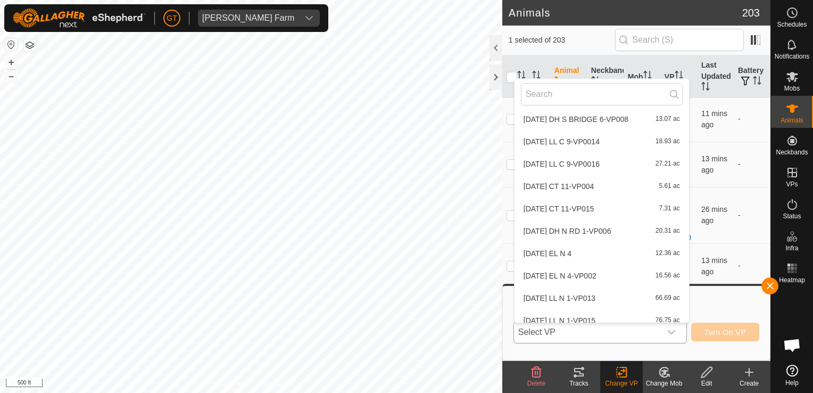
click at [621, 231] on li "[DATE] DH N RD 1-VP006 20.31 ac" at bounding box center [601, 230] width 174 height 21
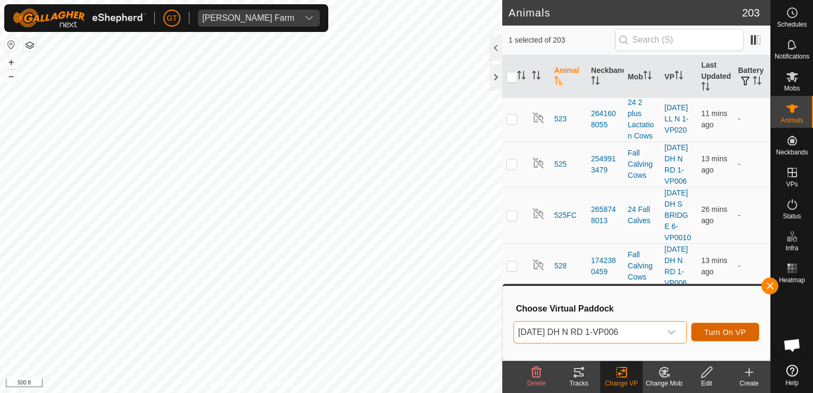
click at [734, 335] on span "Turn On VP" at bounding box center [724, 332] width 41 height 9
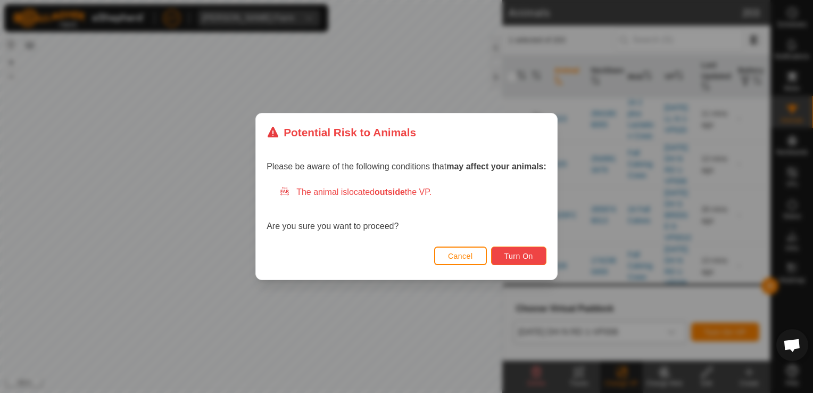
click at [509, 252] on span "Turn On" at bounding box center [518, 256] width 29 height 9
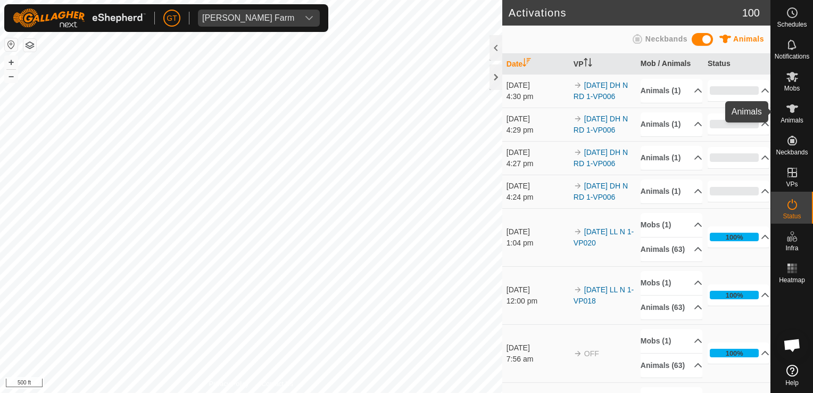
click at [799, 105] on es-animals-svg-icon at bounding box center [792, 108] width 19 height 17
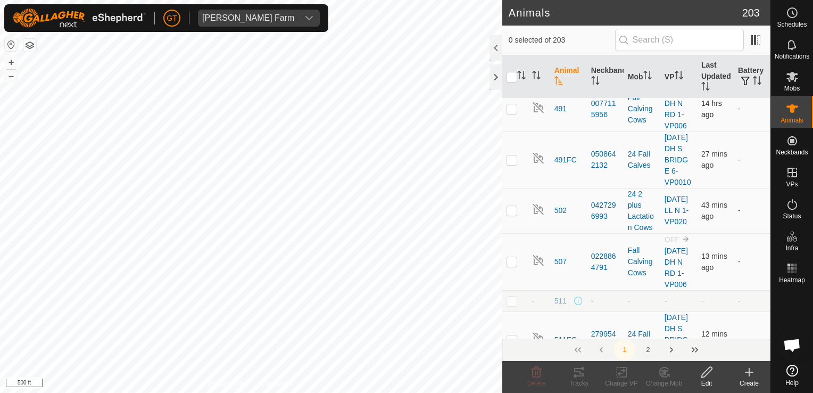
scroll to position [1170, 0]
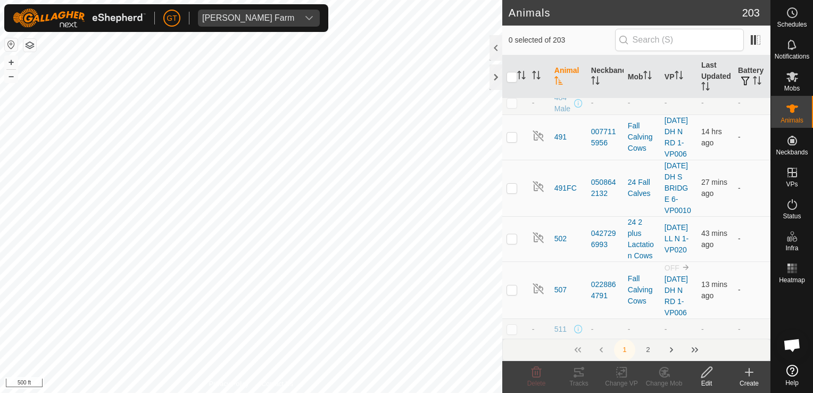
checkbox input "true"
click at [703, 373] on icon at bounding box center [706, 372] width 11 height 11
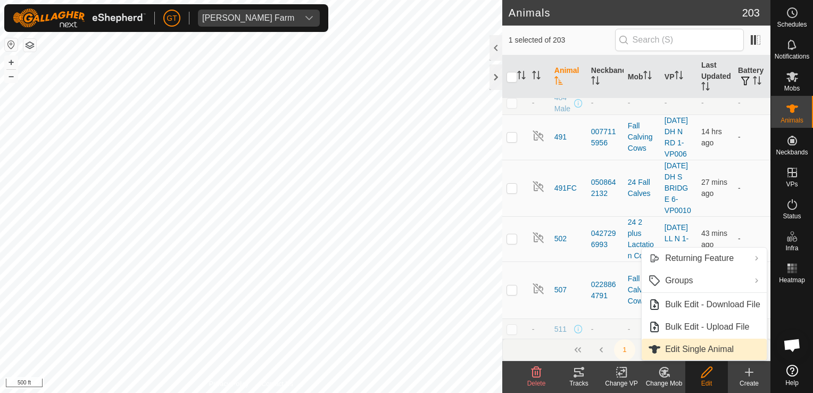
click at [702, 348] on link "Edit Single Animal" at bounding box center [704, 348] width 125 height 21
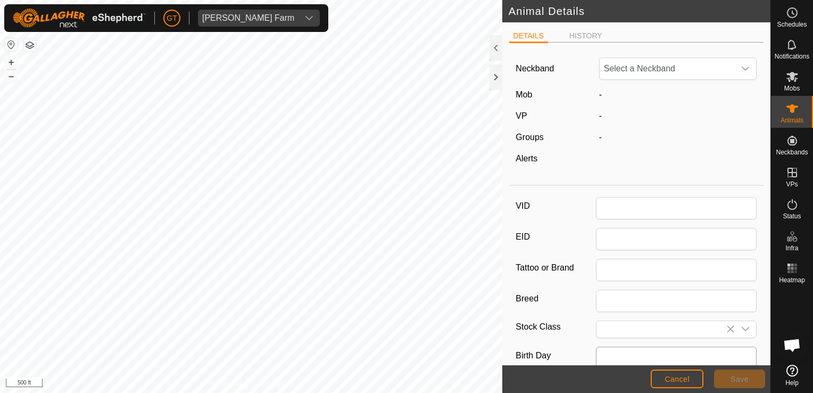
type input "445"
type input "Black Angus"
type input "[DEMOGRAPHIC_DATA]"
type input "04/2010"
type input "15 years 7 months"
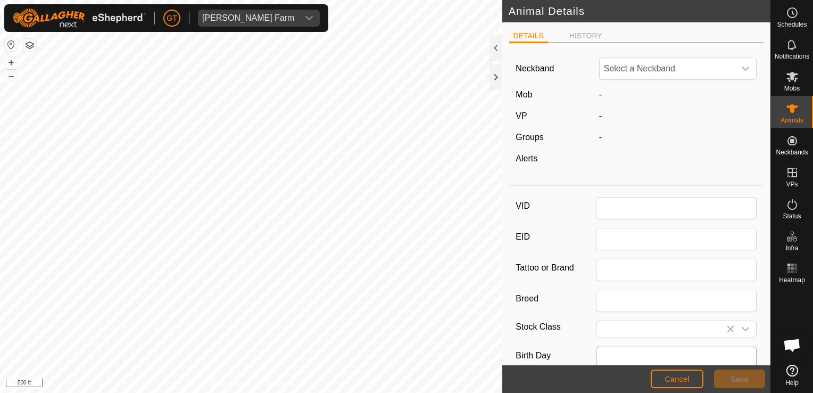
type input "1540"
type input "[DATE]"
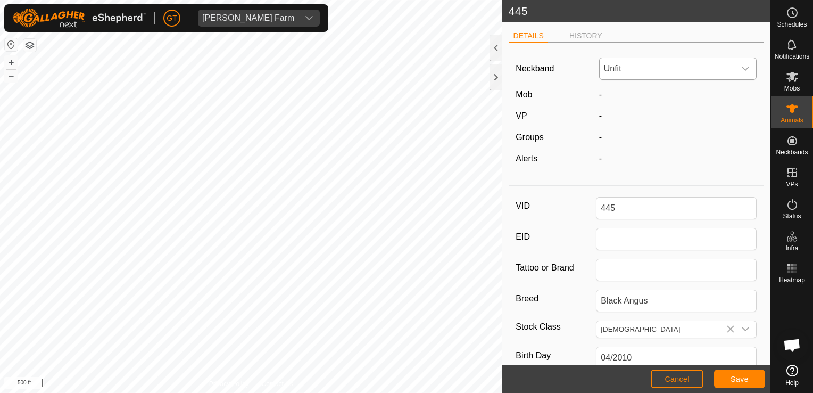
click at [741, 67] on icon "dropdown trigger" at bounding box center [745, 68] width 9 height 9
type input "34129"
click at [653, 117] on li "2157434129" at bounding box center [676, 123] width 152 height 21
click at [743, 371] on button "Save" at bounding box center [739, 378] width 51 height 19
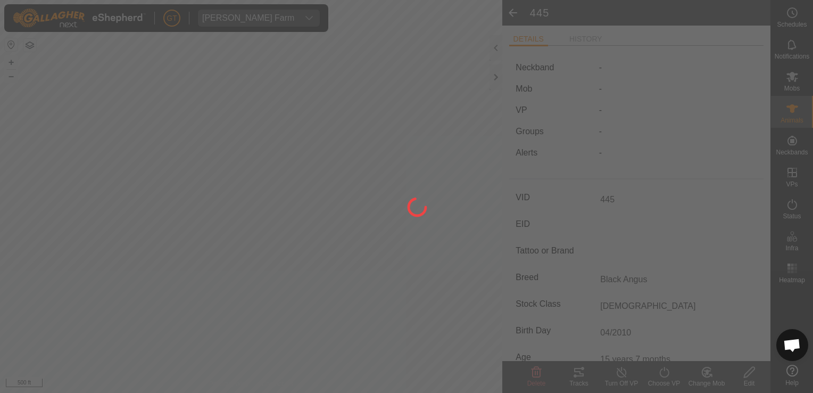
type input "-"
type input "1540 kg"
type input "-"
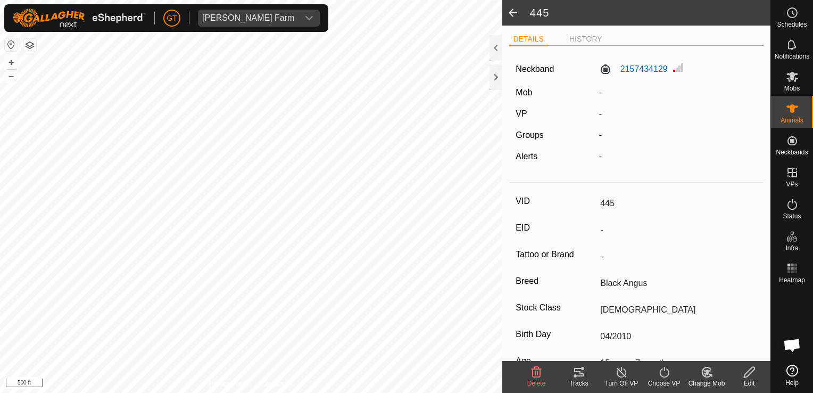
click at [711, 371] on icon at bounding box center [706, 371] width 13 height 13
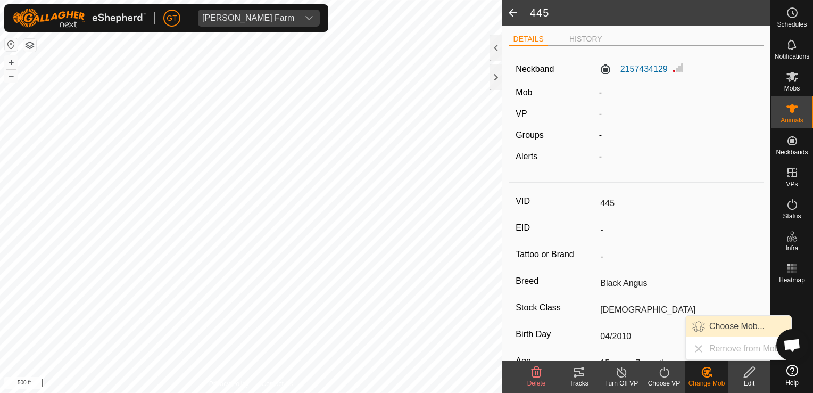
click at [730, 323] on link "Choose Mob..." at bounding box center [738, 325] width 105 height 21
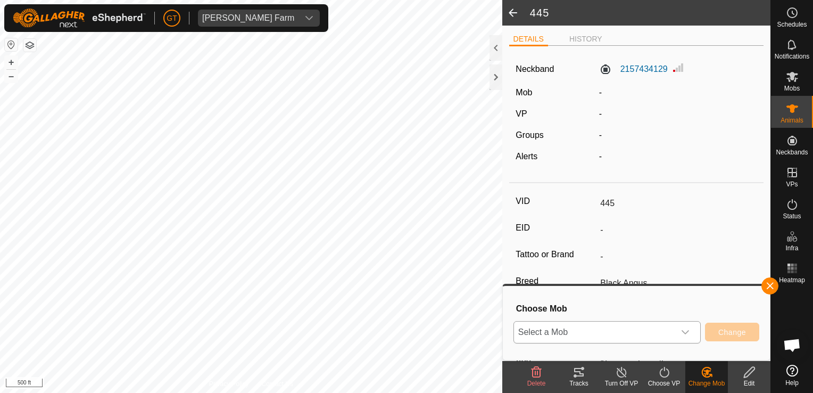
click at [689, 329] on icon "dropdown trigger" at bounding box center [685, 332] width 9 height 9
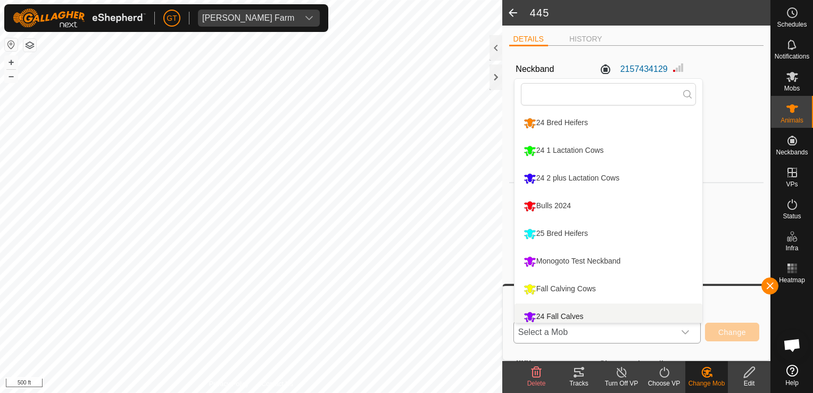
scroll to position [7, 0]
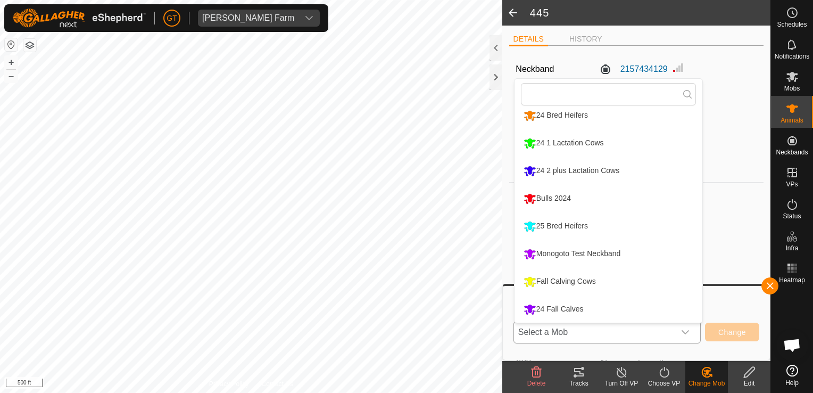
click at [627, 282] on li "Fall Calving Cows" at bounding box center [608, 281] width 188 height 27
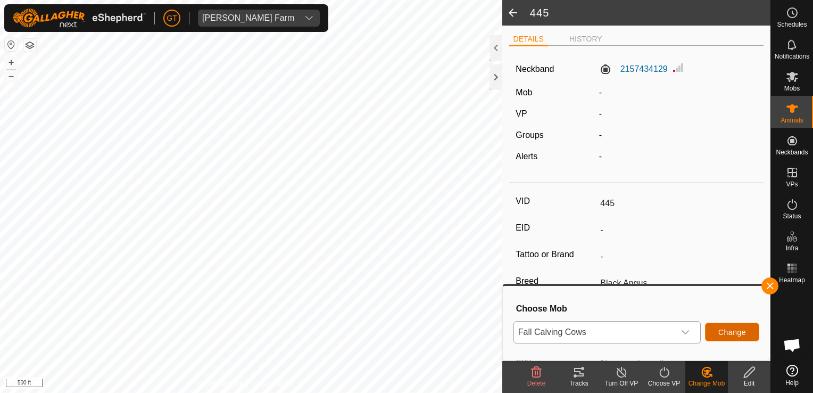
click at [744, 329] on span "Change" at bounding box center [732, 332] width 28 height 9
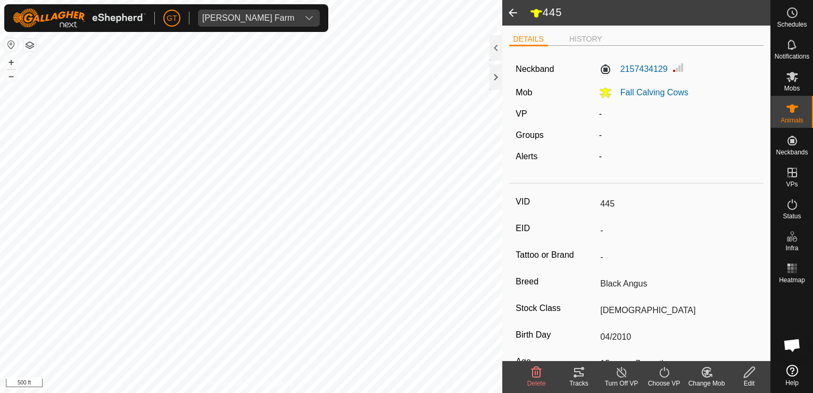
click at [662, 368] on icon at bounding box center [664, 372] width 10 height 11
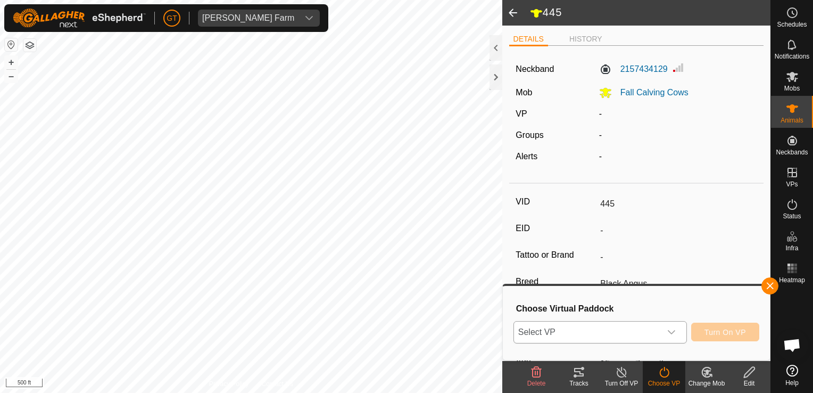
click at [675, 328] on icon "dropdown trigger" at bounding box center [671, 332] width 9 height 9
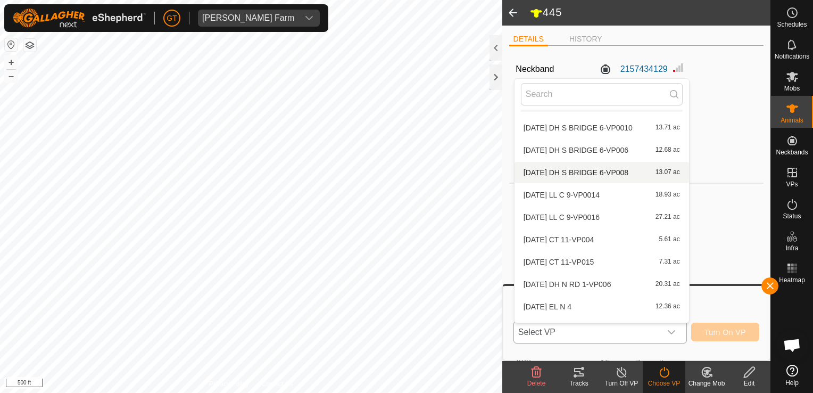
scroll to position [0, 0]
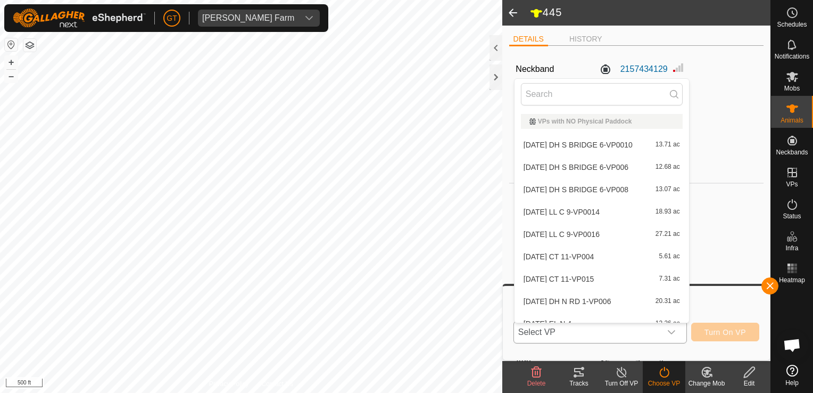
click at [572, 298] on li "[DATE] DH N RD 1-VP006 20.31 ac" at bounding box center [601, 300] width 174 height 21
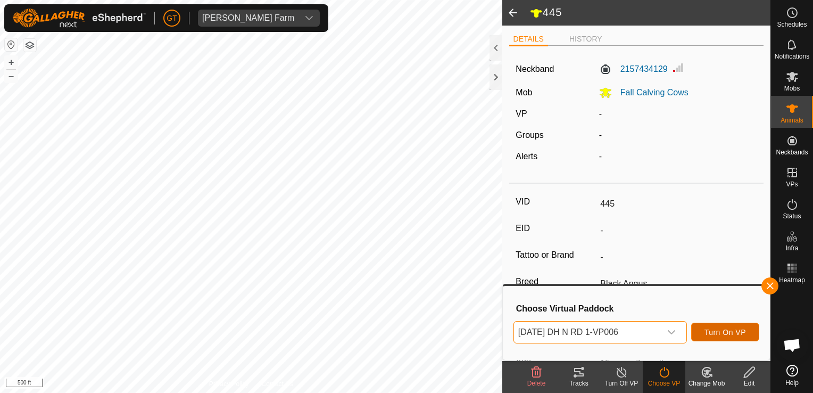
click at [731, 334] on span "Turn On VP" at bounding box center [724, 332] width 41 height 9
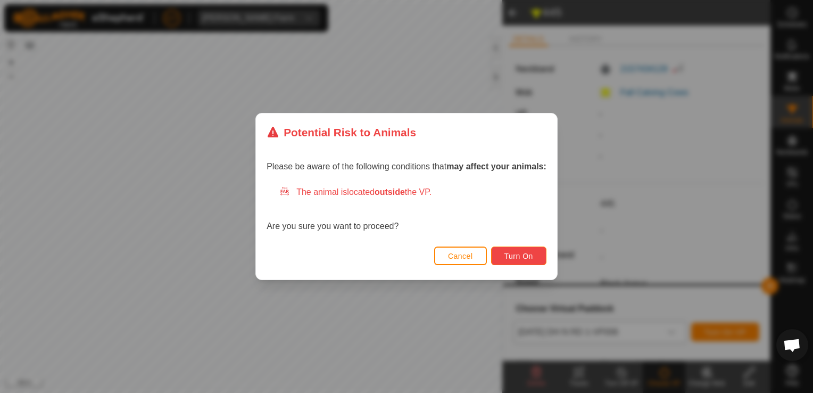
click at [536, 252] on button "Turn On" at bounding box center [518, 255] width 55 height 19
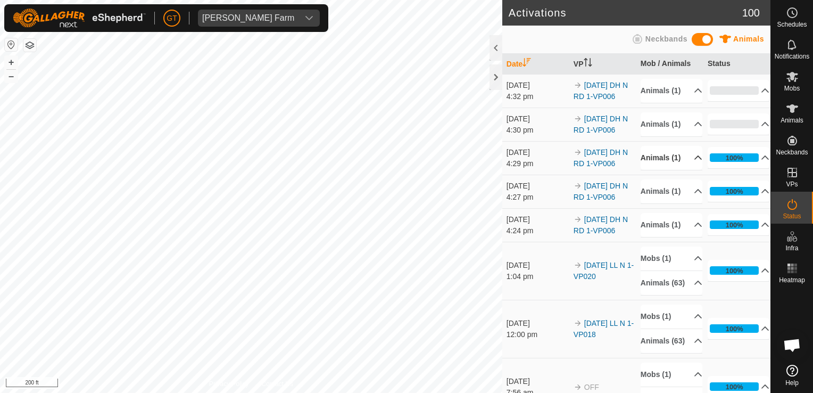
click at [686, 156] on p-accordion-header "Animals (1)" at bounding box center [672, 158] width 62 height 24
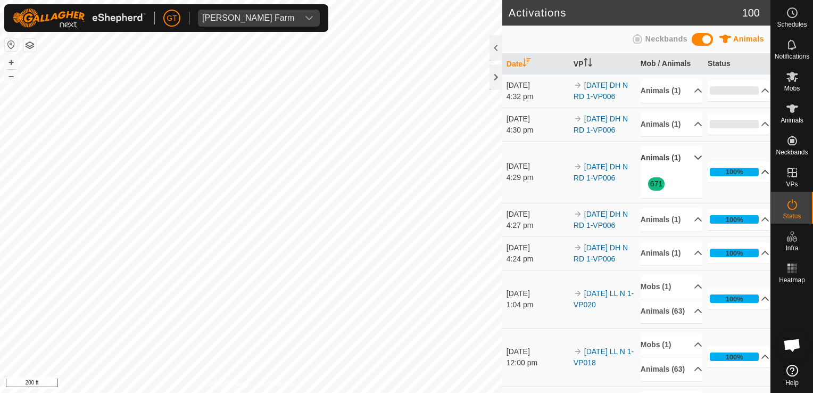
click at [753, 168] on p-accordion-header "100%" at bounding box center [739, 171] width 62 height 21
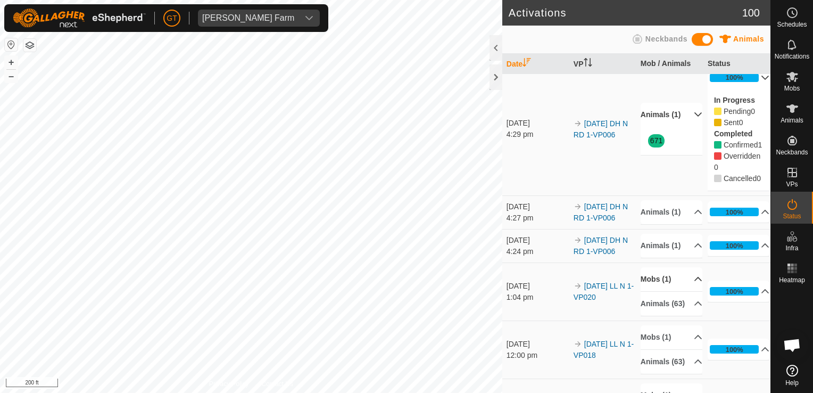
scroll to position [106, 0]
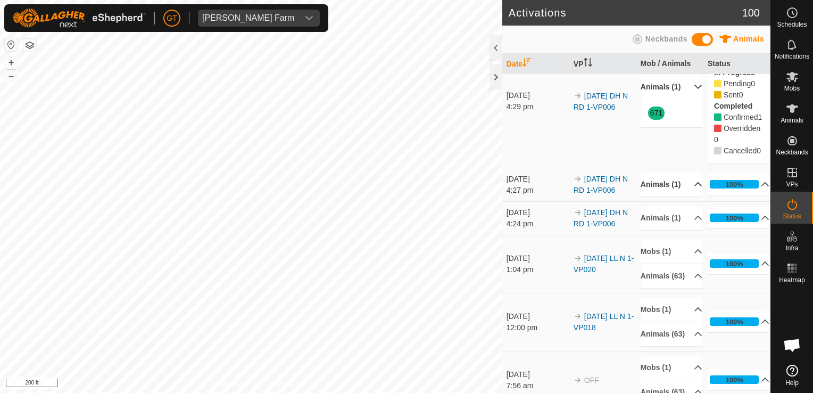
click at [684, 196] on p-accordion-header "Animals (1)" at bounding box center [672, 184] width 62 height 24
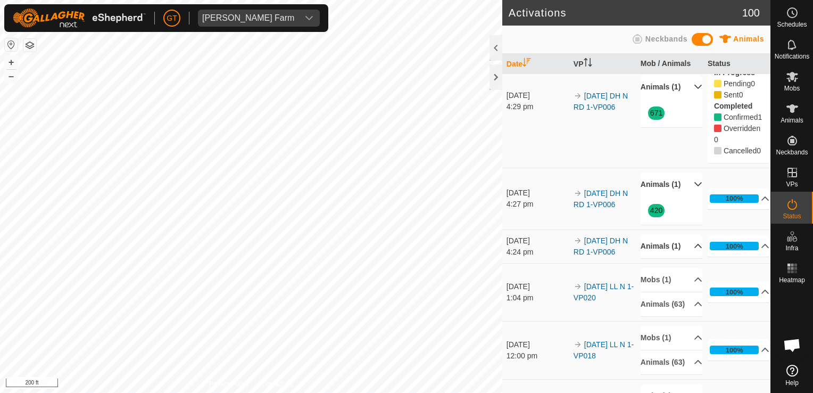
click at [686, 258] on p-accordion-header "Animals (1)" at bounding box center [672, 246] width 62 height 24
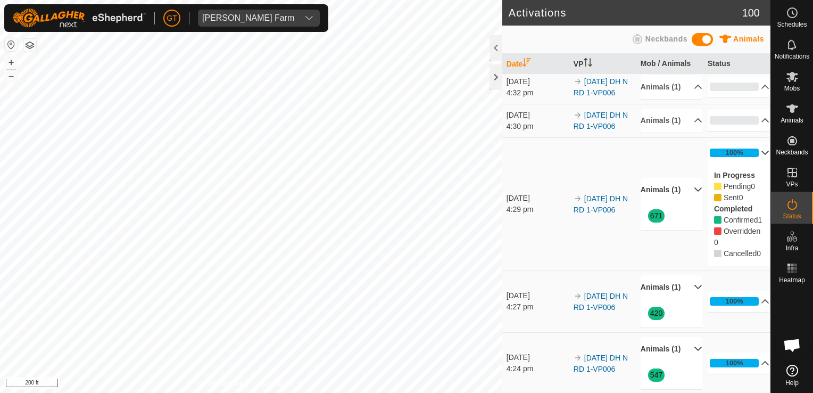
scroll to position [0, 0]
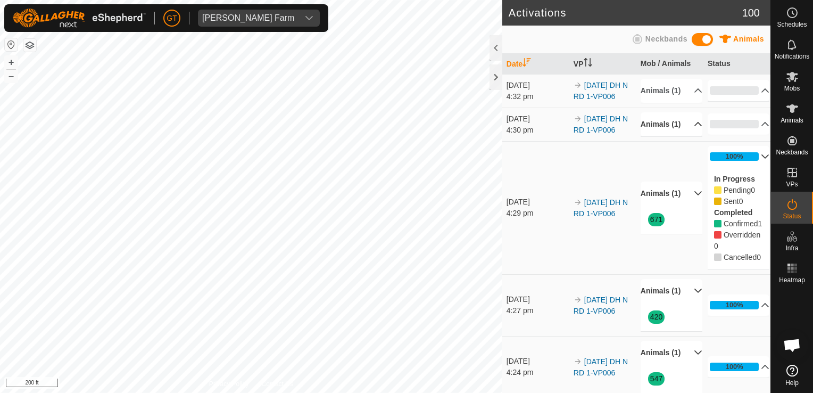
click at [690, 120] on p-accordion-header "Animals (1)" at bounding box center [672, 124] width 62 height 24
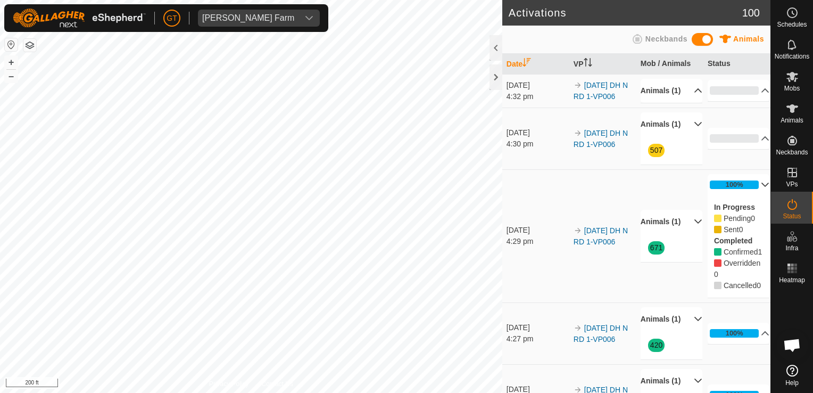
click at [690, 91] on p-accordion-header "Animals (1)" at bounding box center [672, 91] width 62 height 24
